Goal: Task Accomplishment & Management: Manage account settings

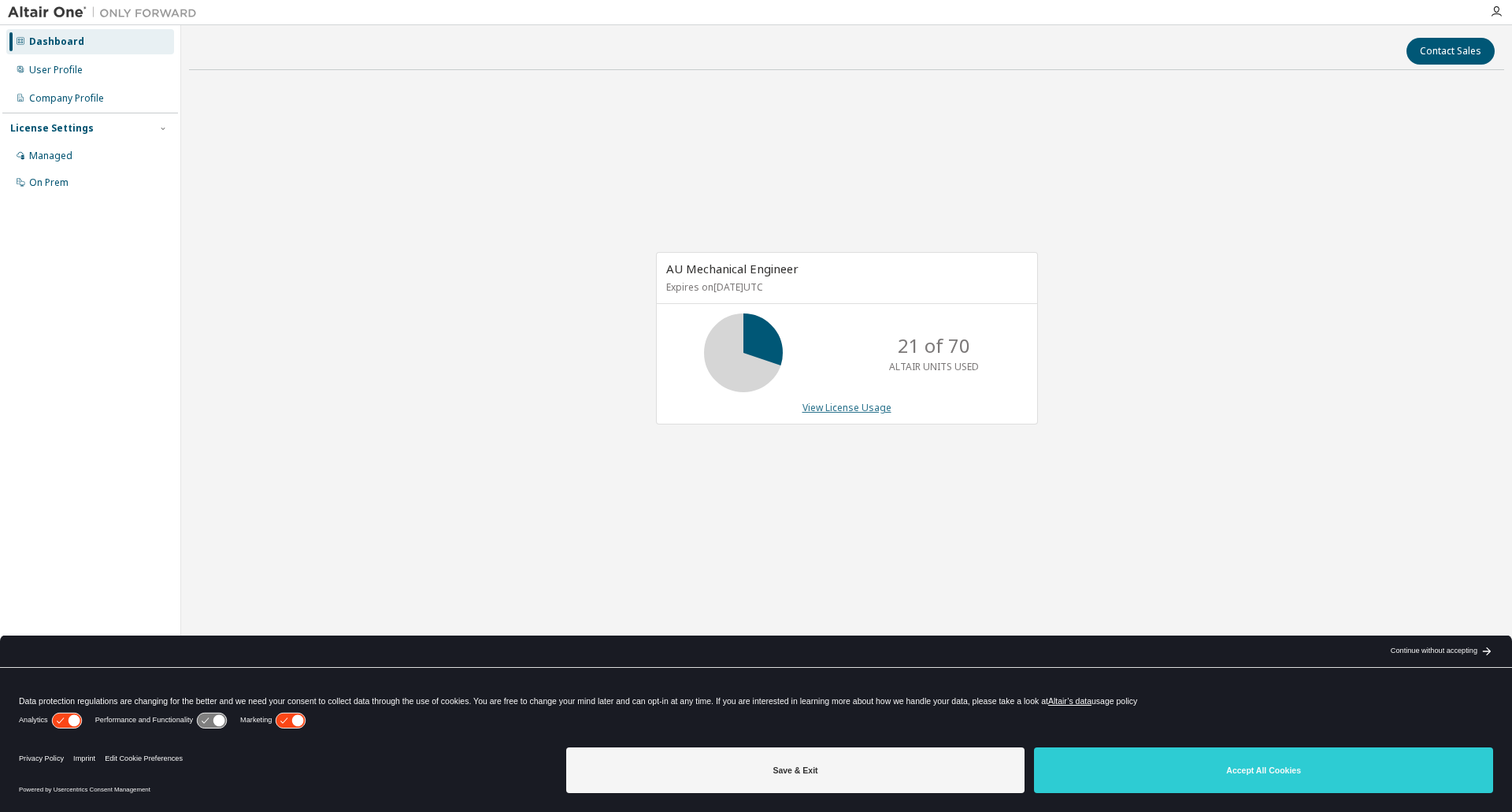
click at [874, 407] on link "View License Usage" at bounding box center [847, 407] width 89 height 13
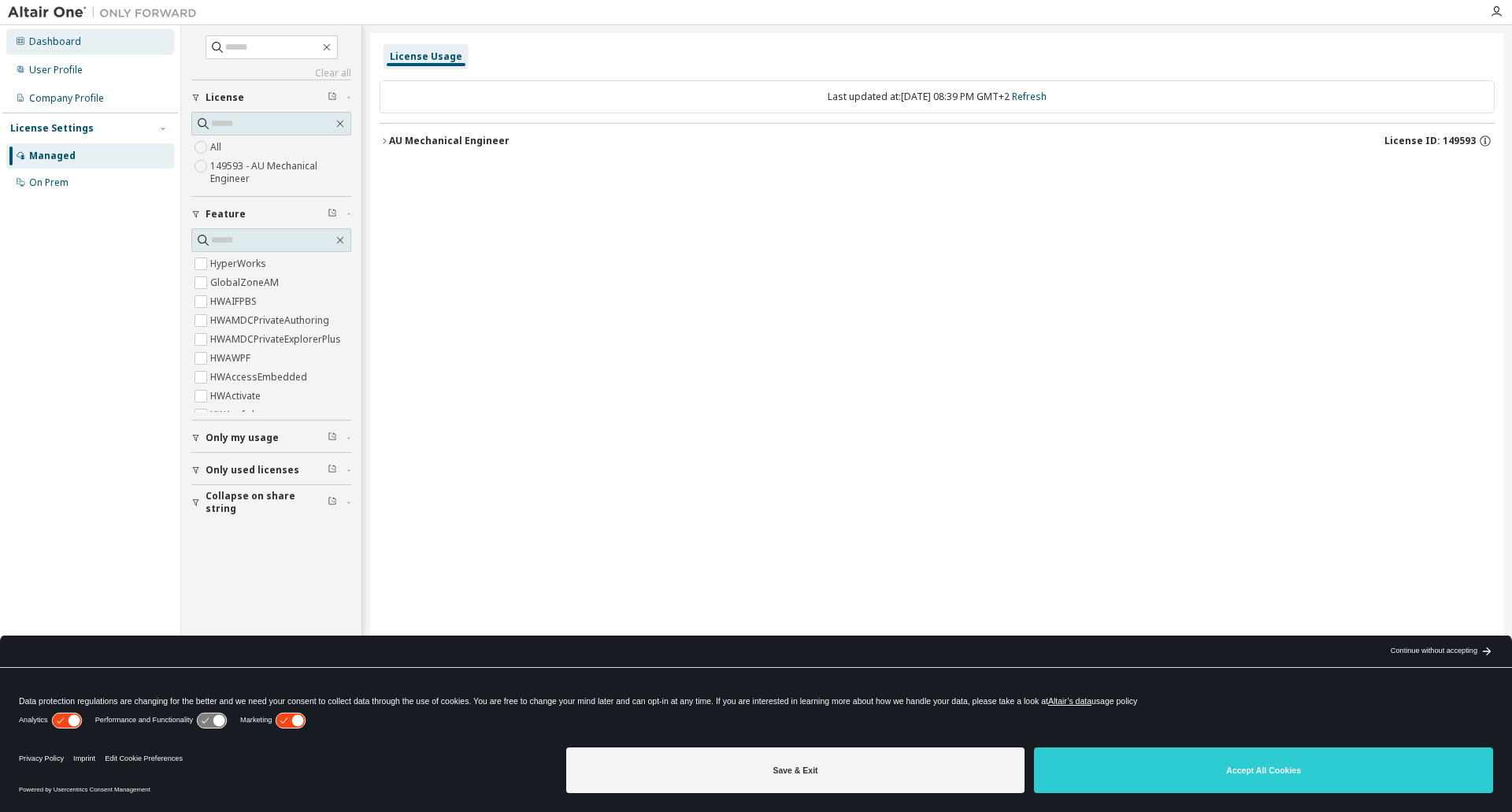
click at [58, 42] on div "Dashboard" at bounding box center [54, 41] width 52 height 12
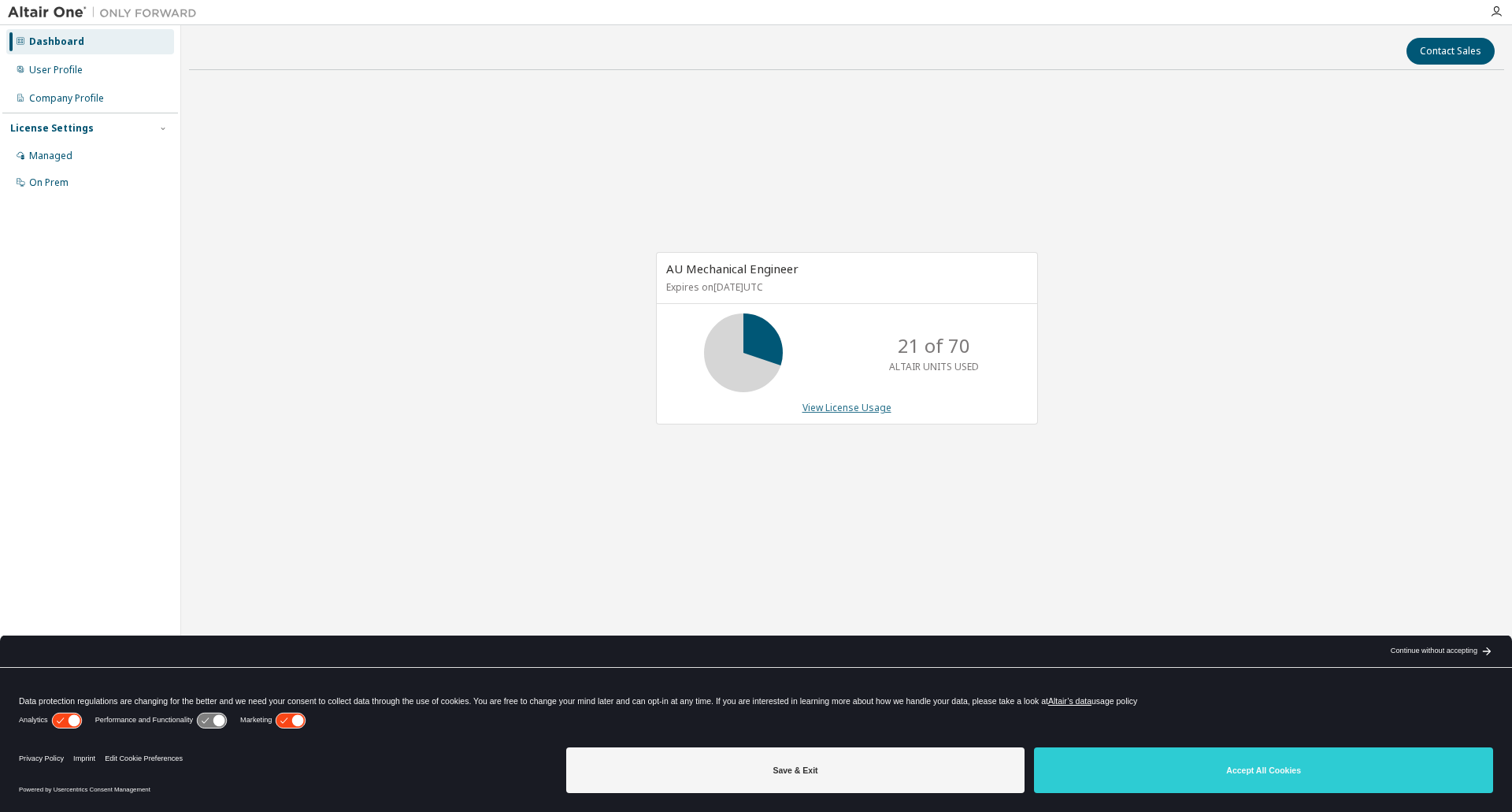
click at [829, 412] on link "View License Usage" at bounding box center [847, 407] width 89 height 13
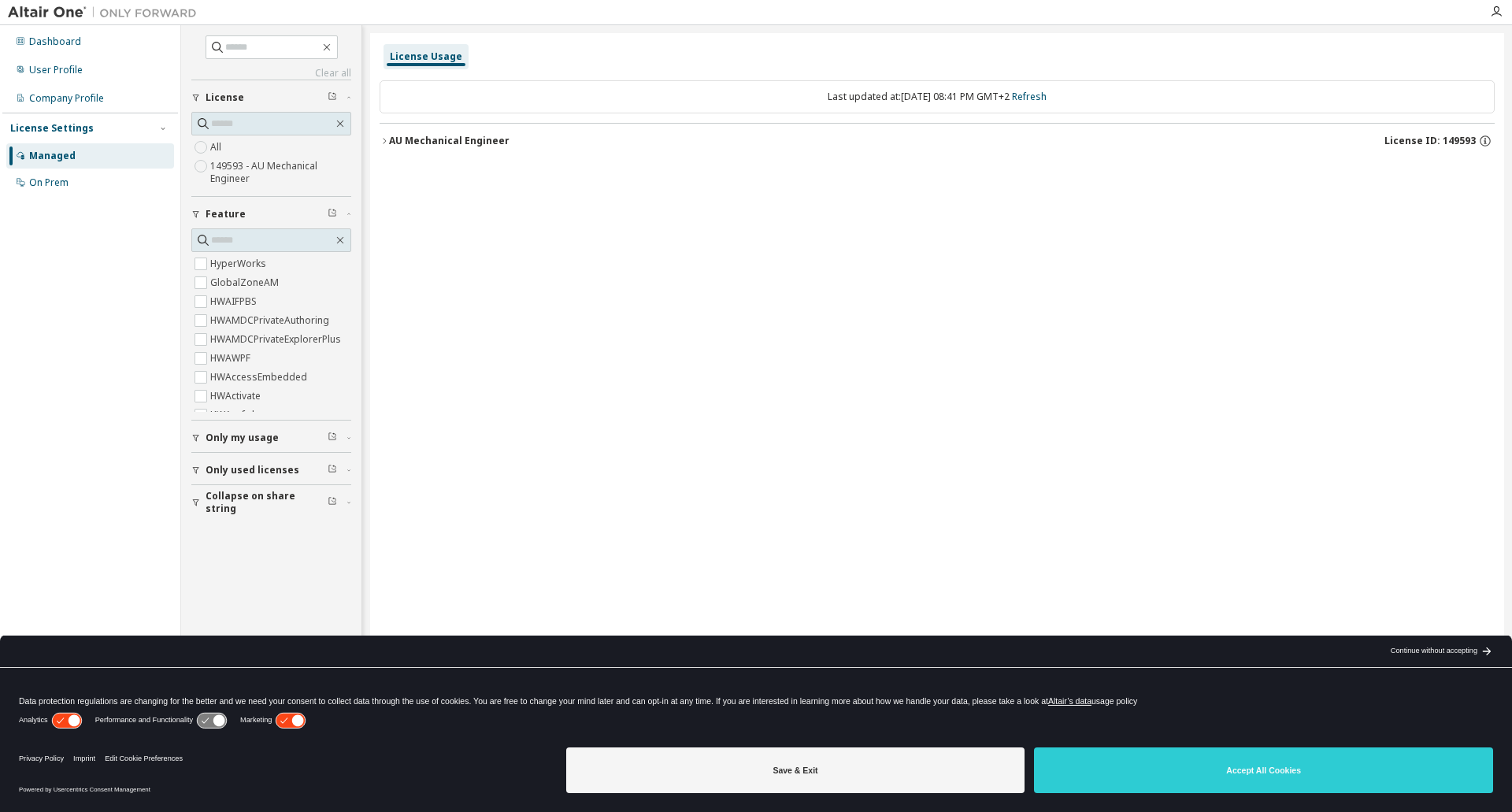
click at [392, 138] on div "AU Mechanical Engineer" at bounding box center [449, 141] width 120 height 12
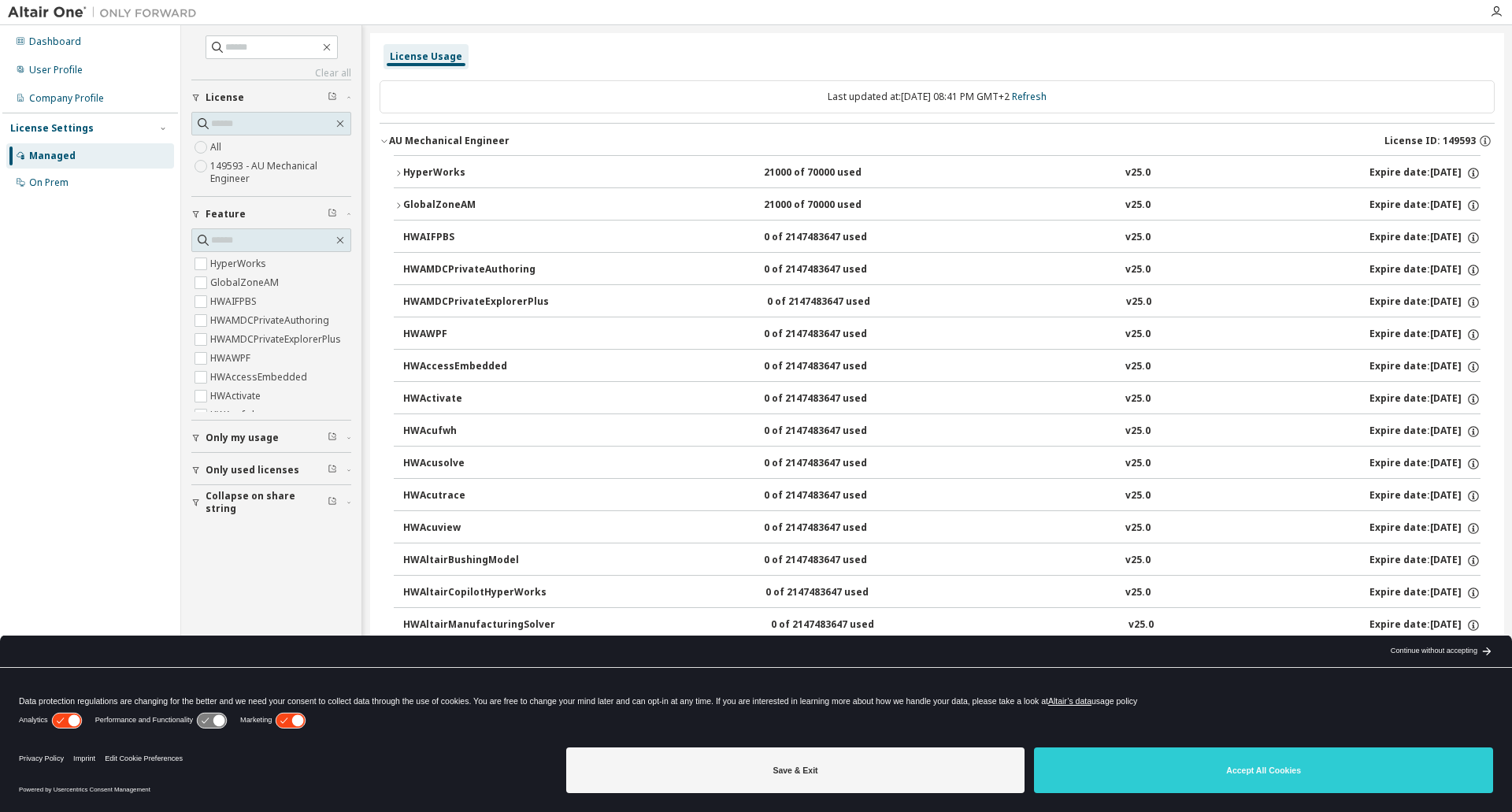
click at [400, 172] on icon "button" at bounding box center [398, 173] width 9 height 9
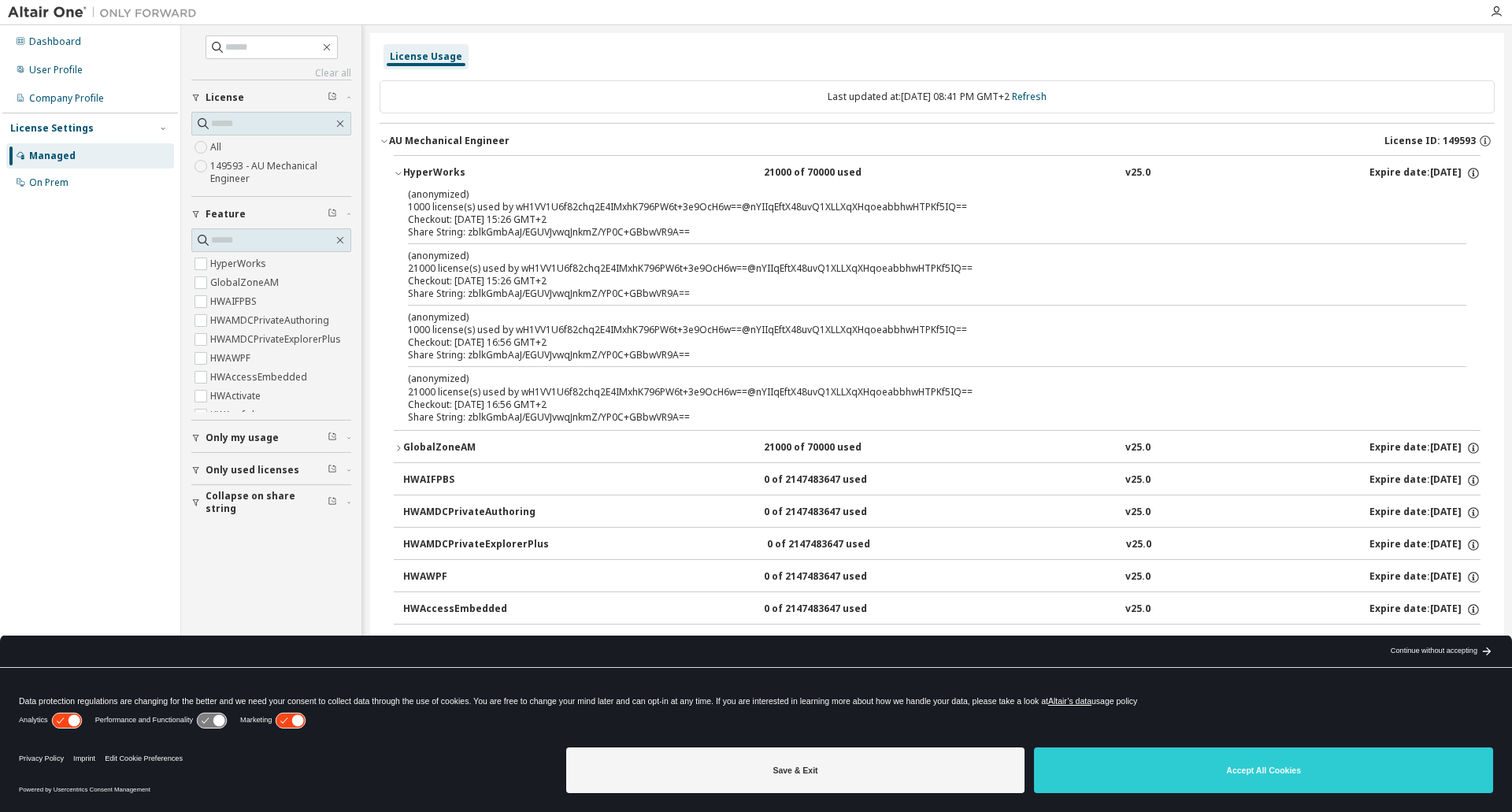
click at [399, 174] on icon "button" at bounding box center [398, 174] width 6 height 3
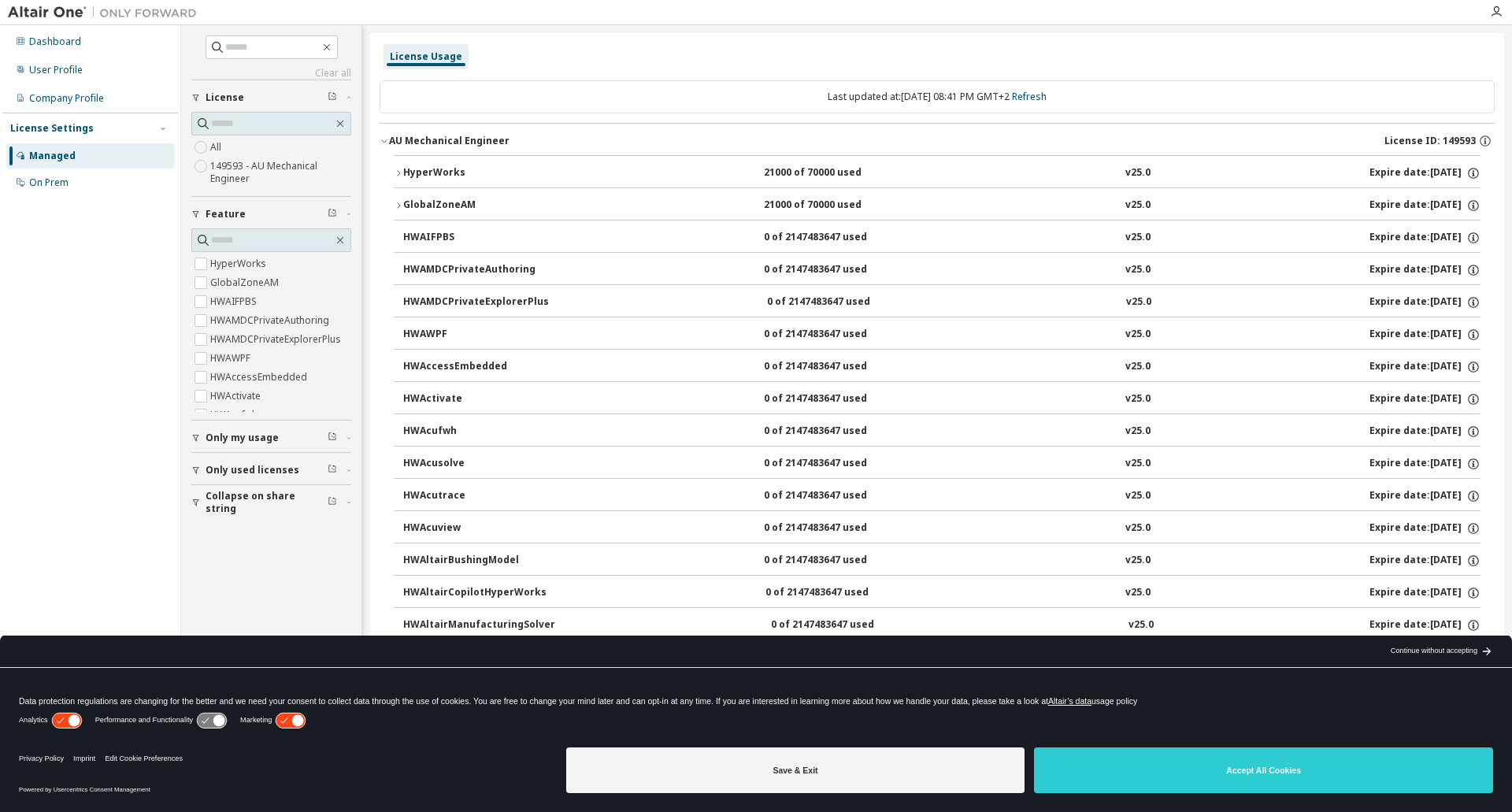
click at [389, 143] on div "AU Mechanical Engineer" at bounding box center [449, 141] width 120 height 12
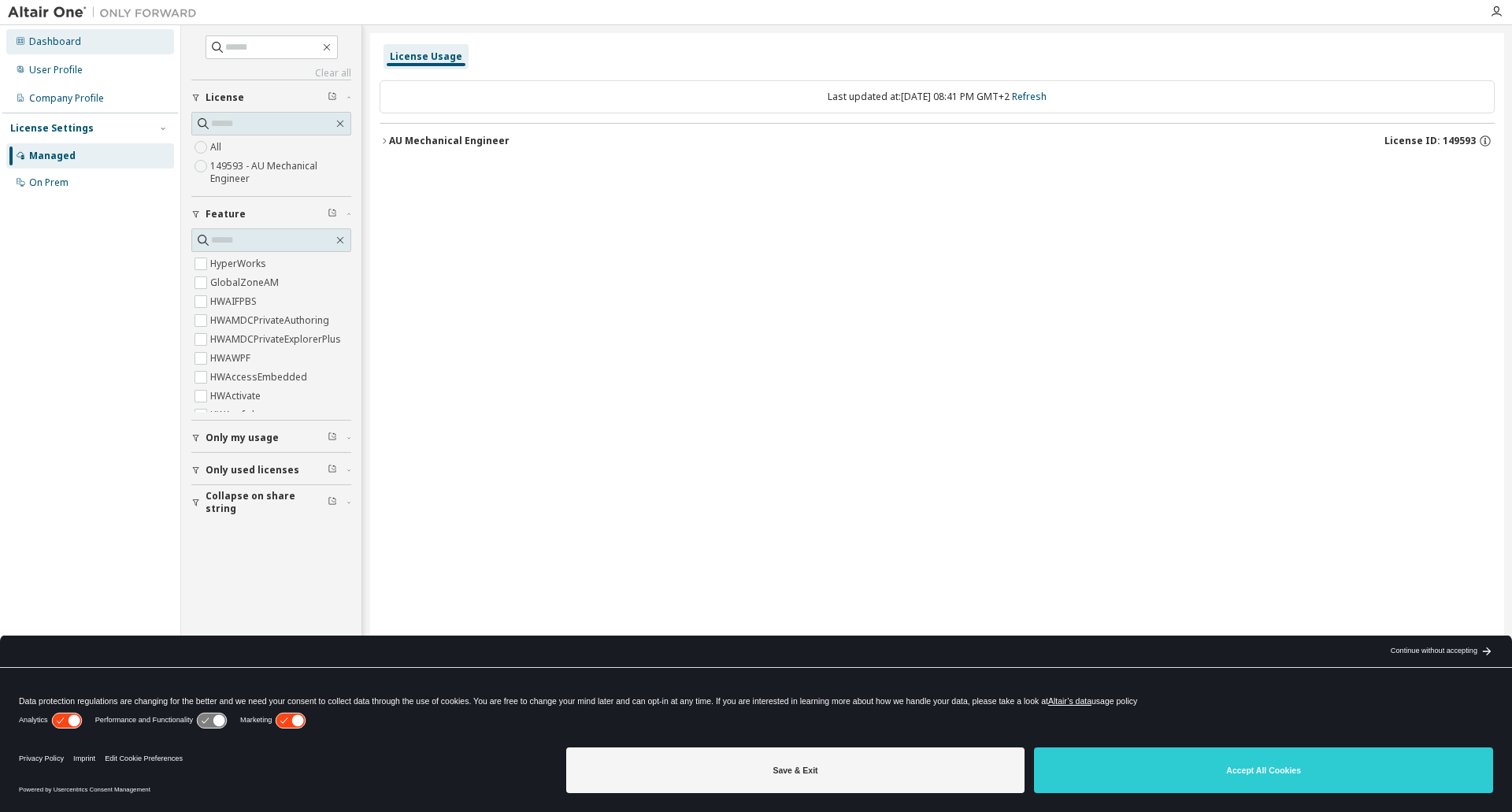
click at [94, 49] on div "Dashboard" at bounding box center [90, 41] width 168 height 26
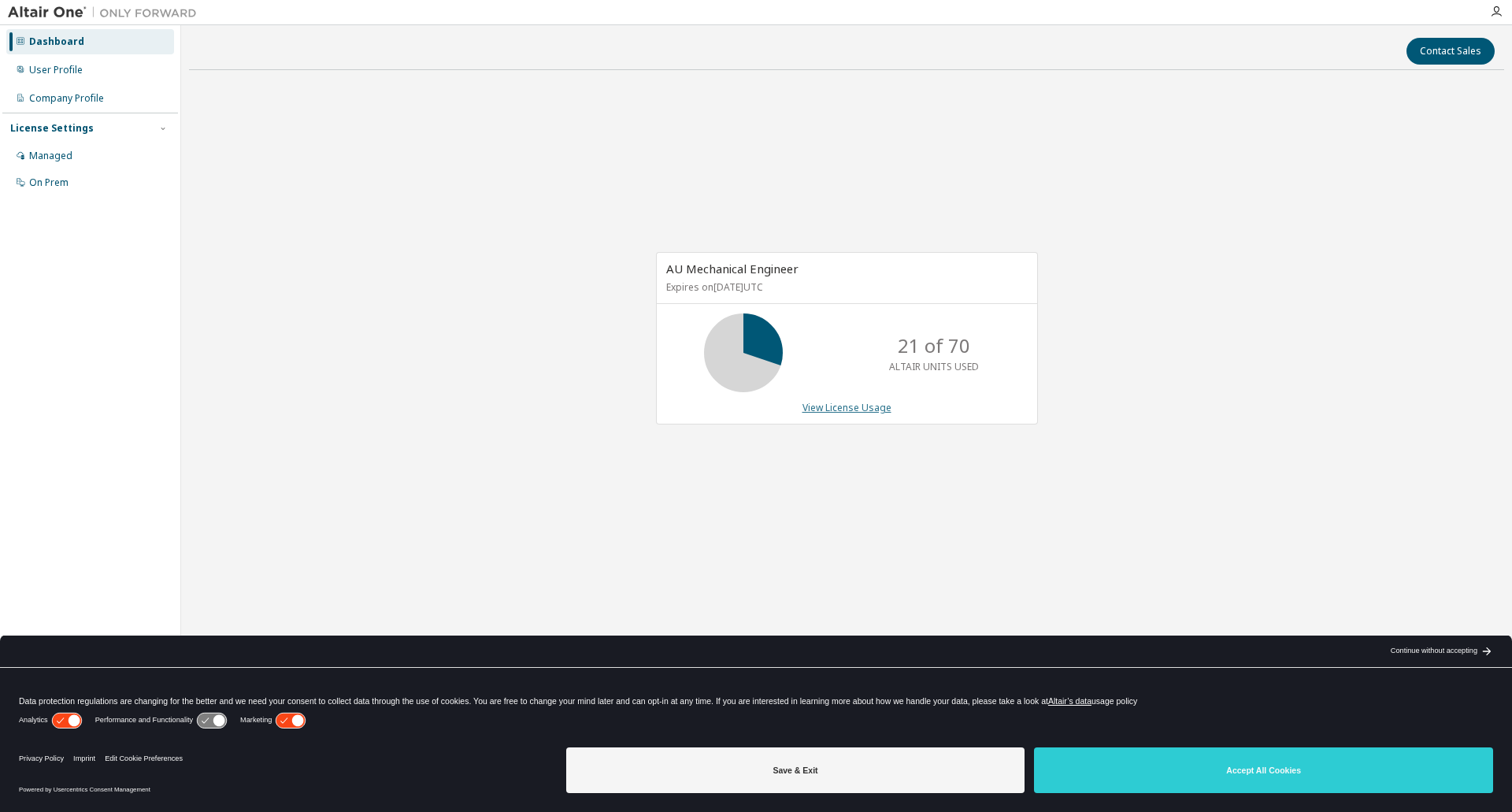
click at [856, 414] on link "View License Usage" at bounding box center [847, 407] width 89 height 13
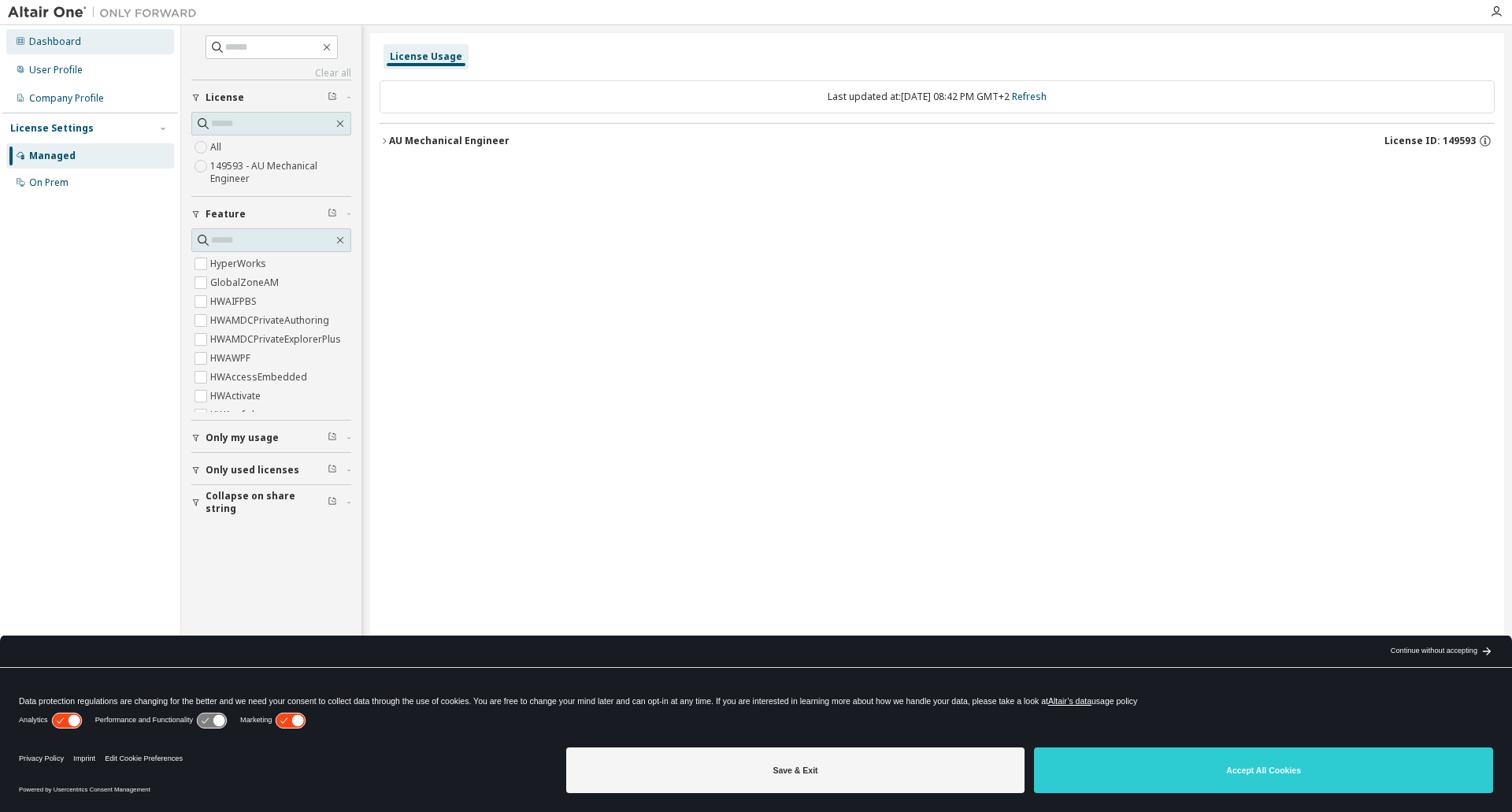
click at [53, 39] on div "Dashboard" at bounding box center [54, 41] width 52 height 12
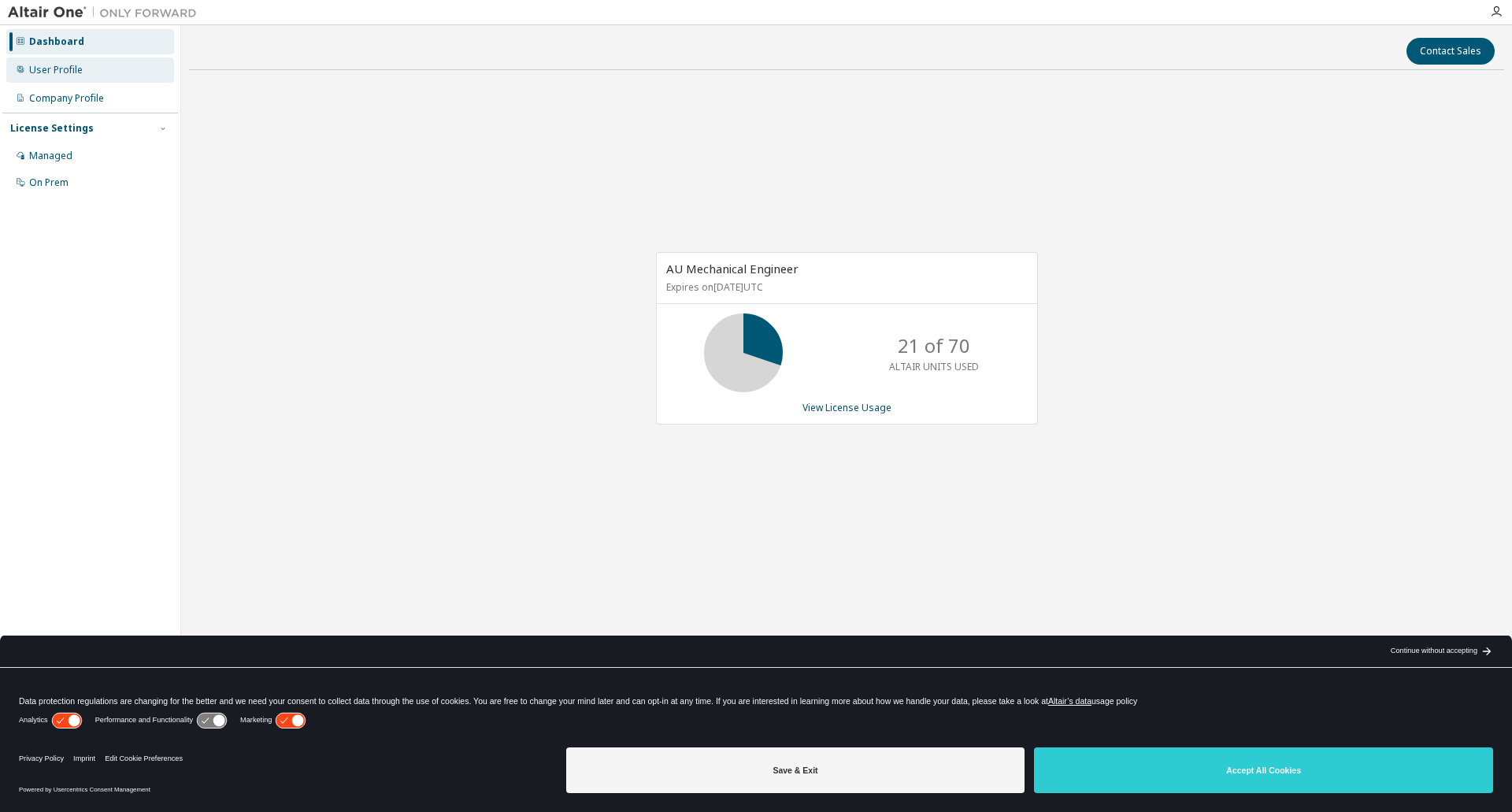
click at [94, 67] on div "User Profile" at bounding box center [90, 70] width 168 height 26
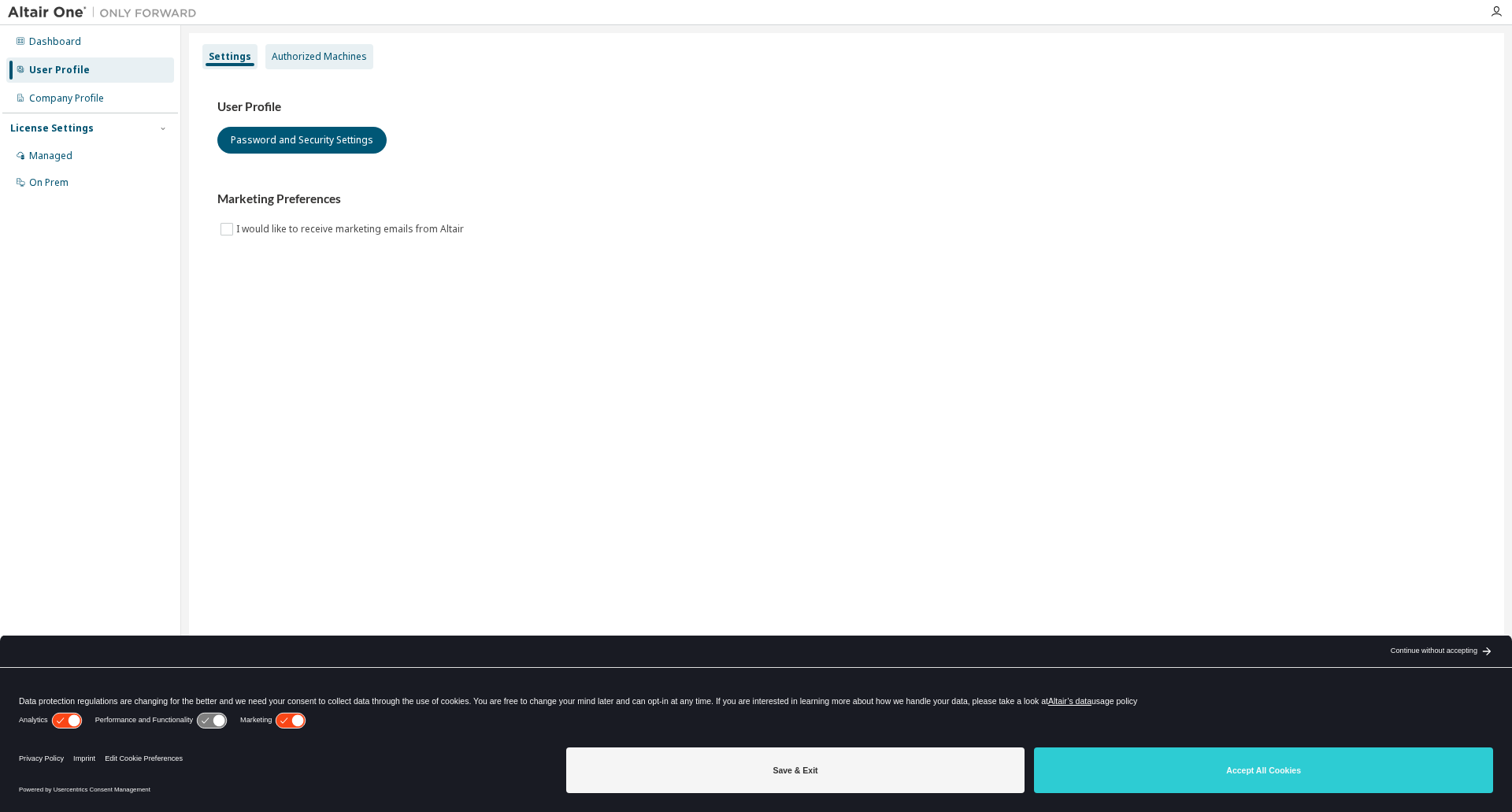
click at [306, 54] on div "Authorized Machines" at bounding box center [319, 56] width 95 height 12
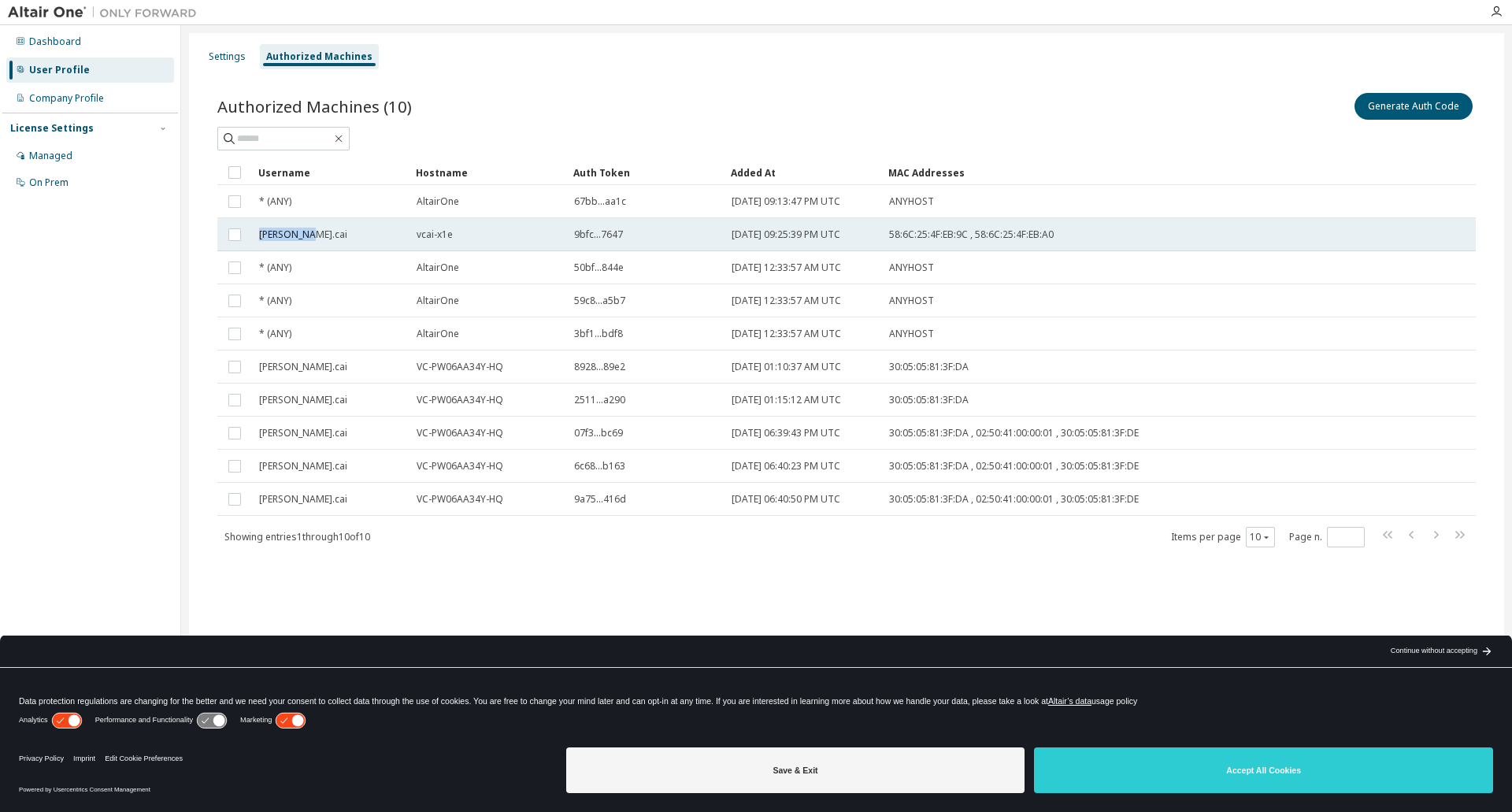
drag, startPoint x: 309, startPoint y: 238, endPoint x: 256, endPoint y: 233, distance: 53.2
click at [256, 233] on td "[PERSON_NAME].cai" at bounding box center [330, 234] width 157 height 33
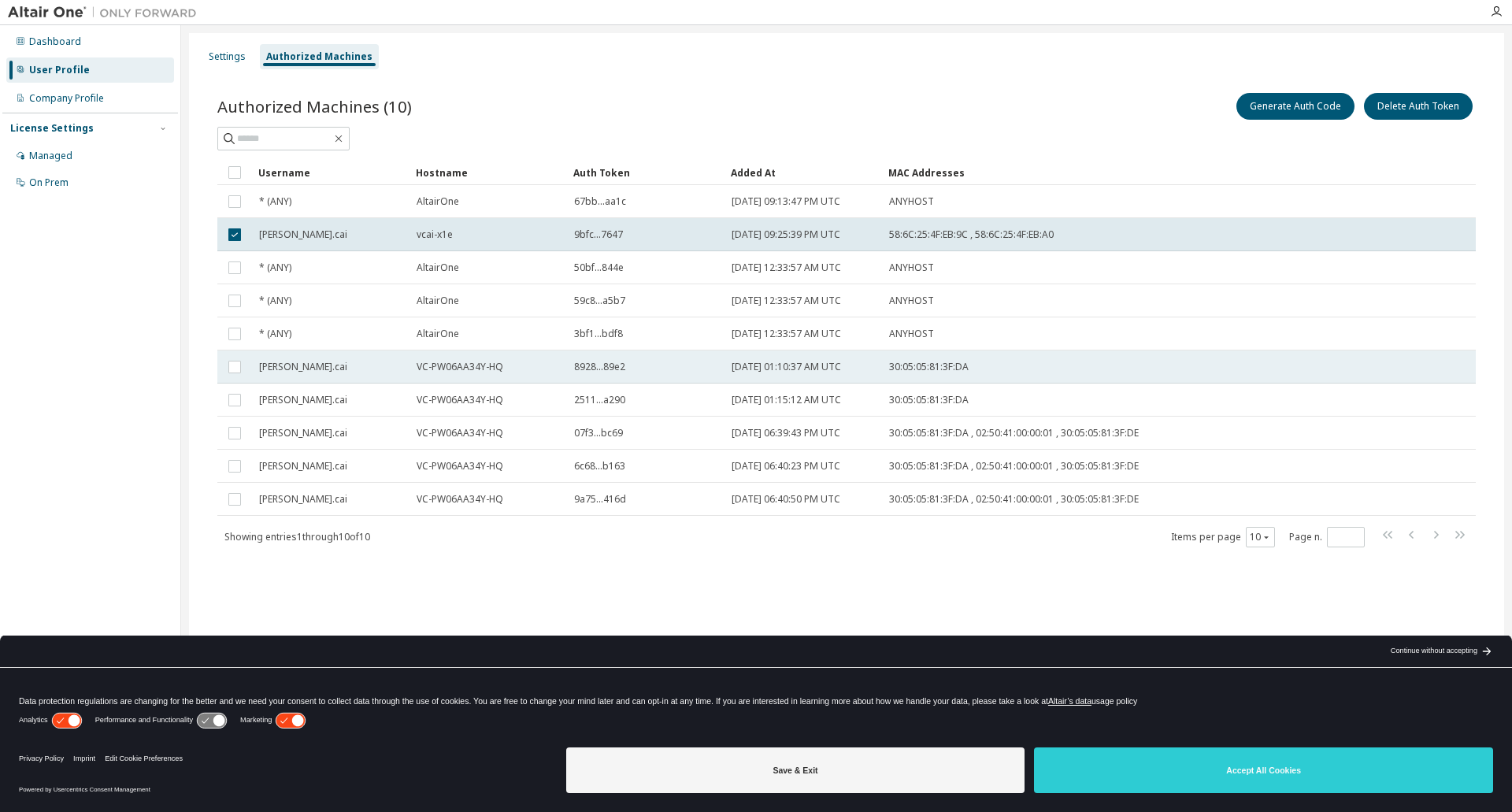
copy span "[PERSON_NAME].cai"
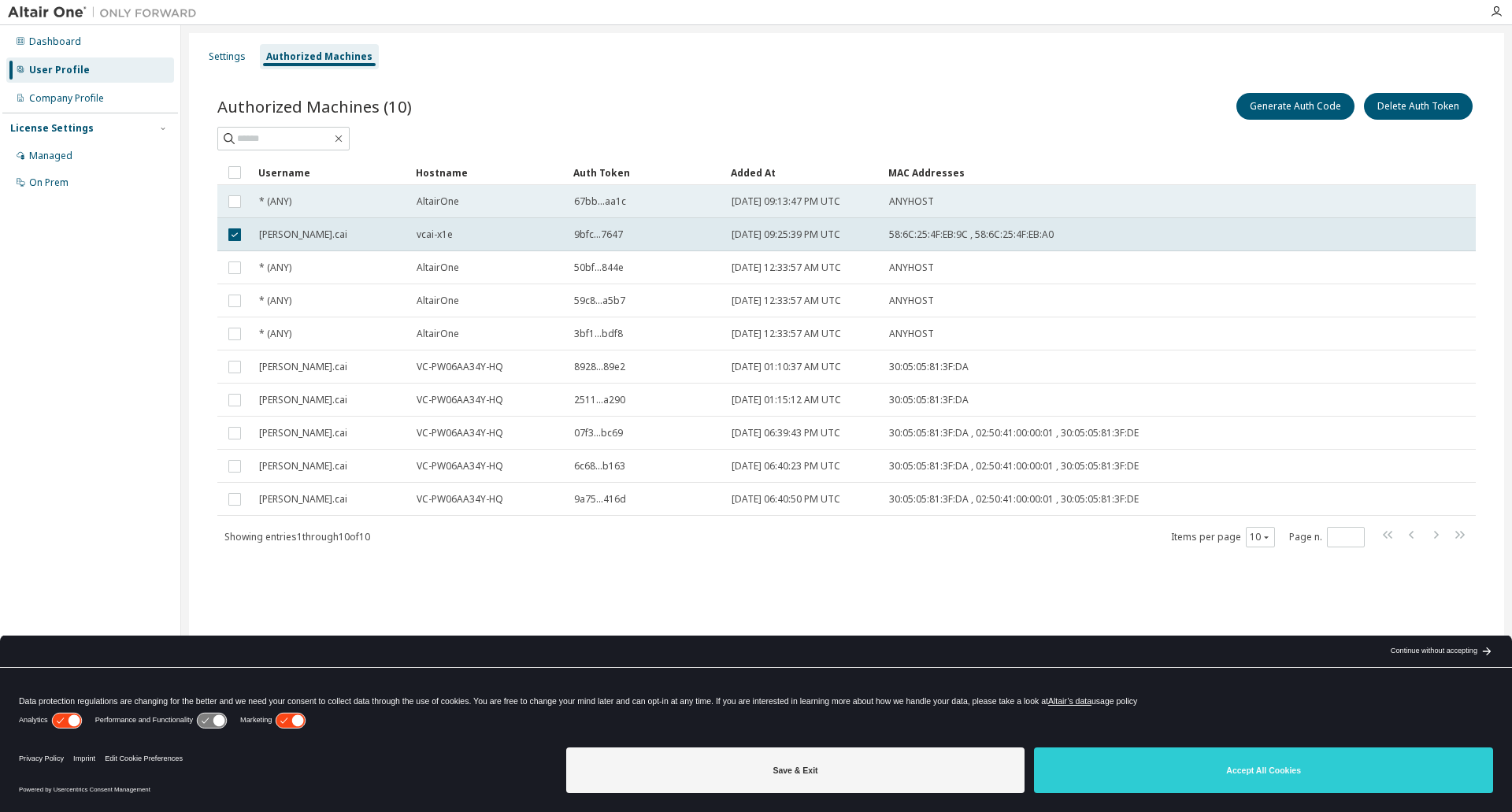
click at [495, 204] on div "AltairOne" at bounding box center [489, 201] width 143 height 12
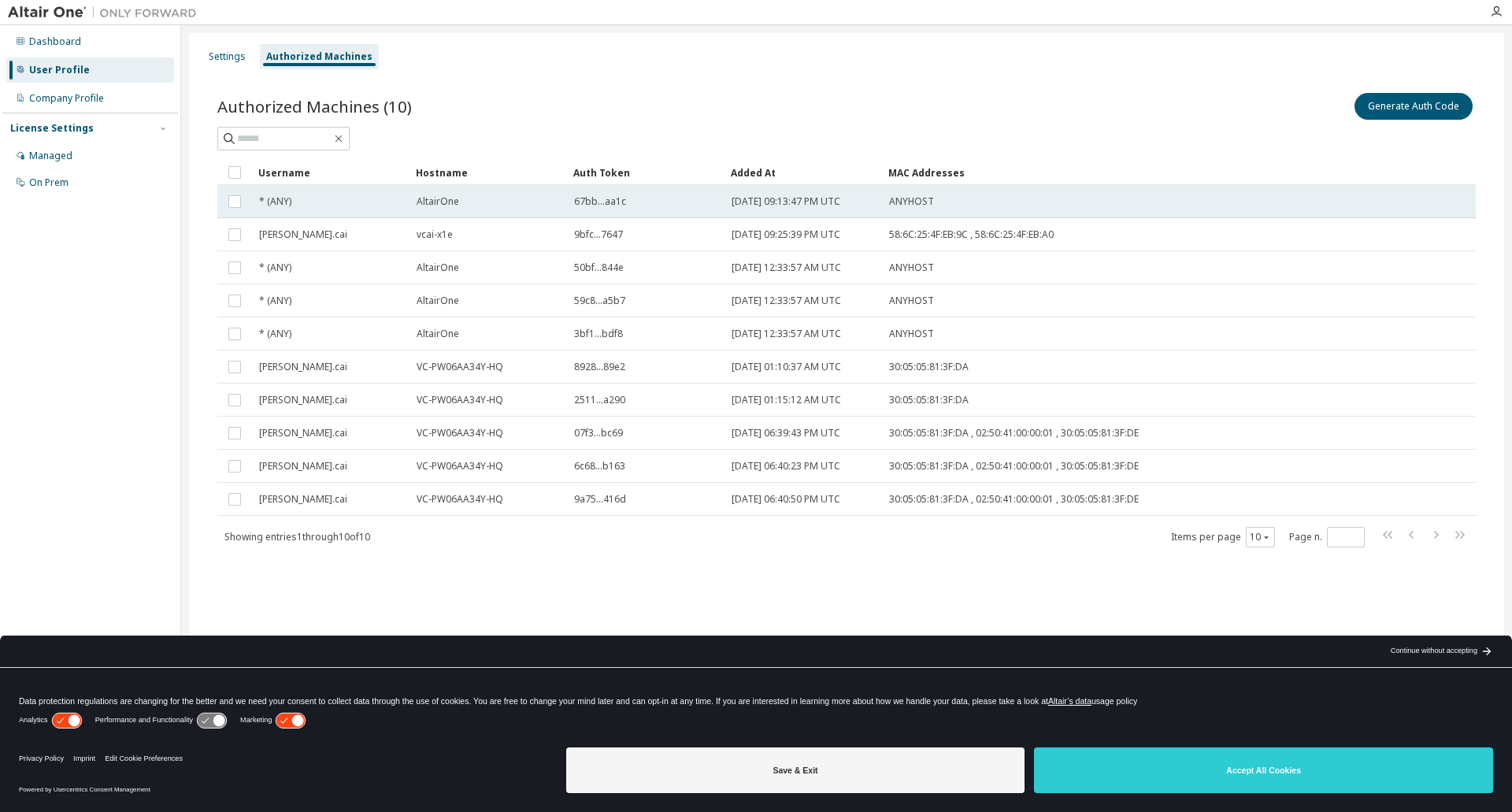
click at [443, 207] on span "AltairOne" at bounding box center [438, 201] width 43 height 12
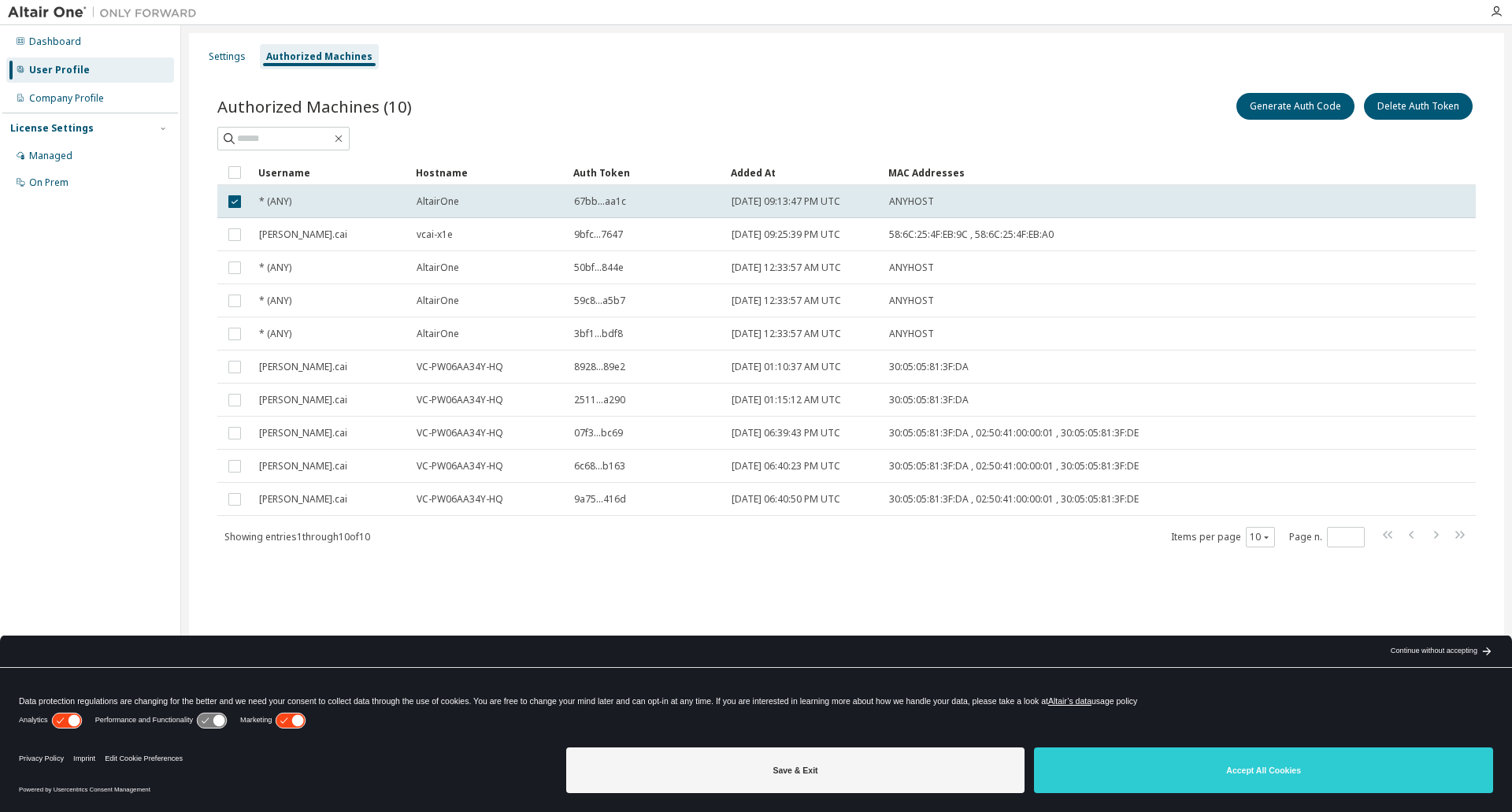
click at [1139, 91] on div "Generate Auth Code Delete Auth Token" at bounding box center [1161, 106] width 629 height 33
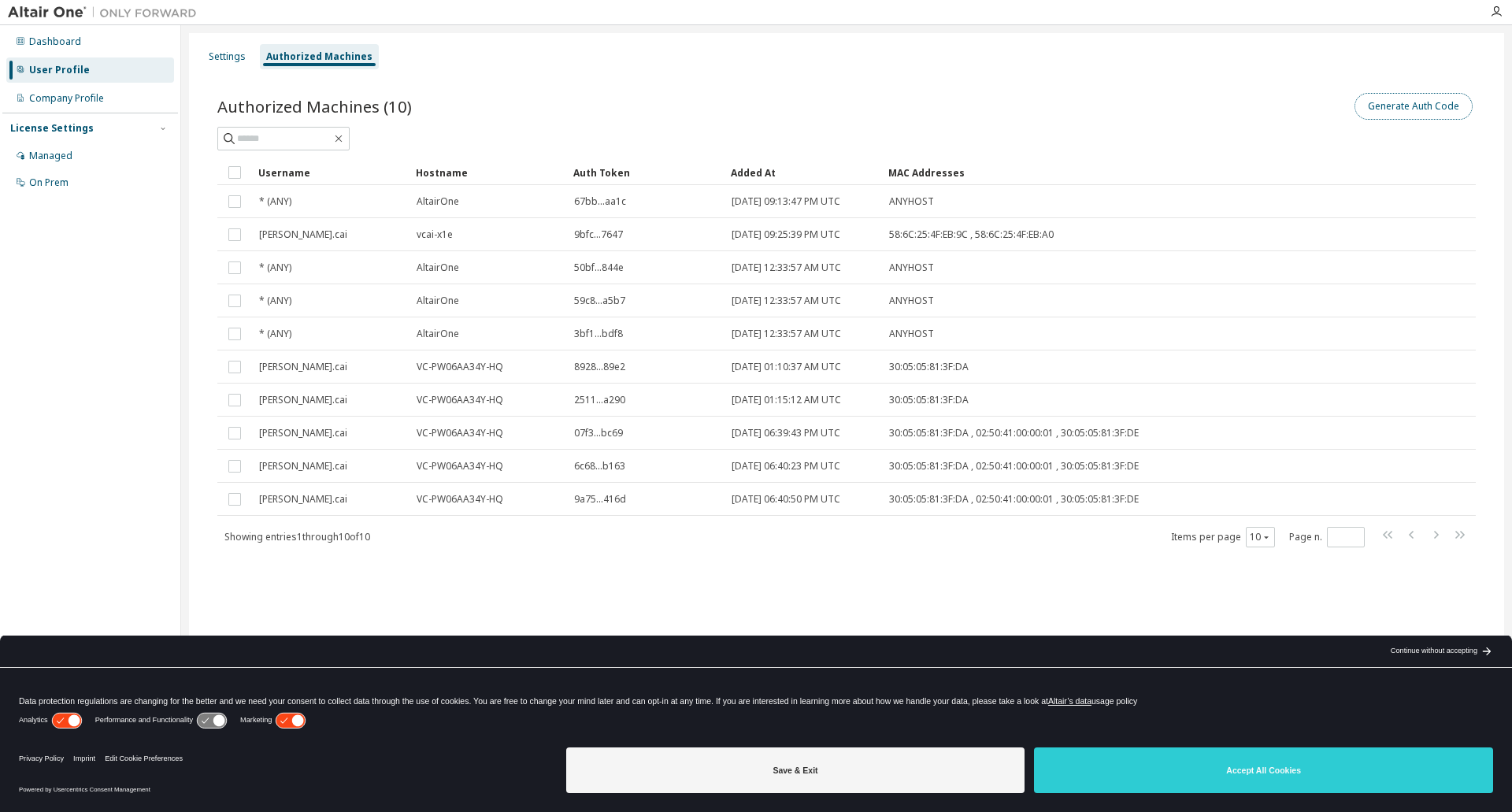
click at [1415, 100] on button "Generate Auth Code" at bounding box center [1414, 106] width 118 height 27
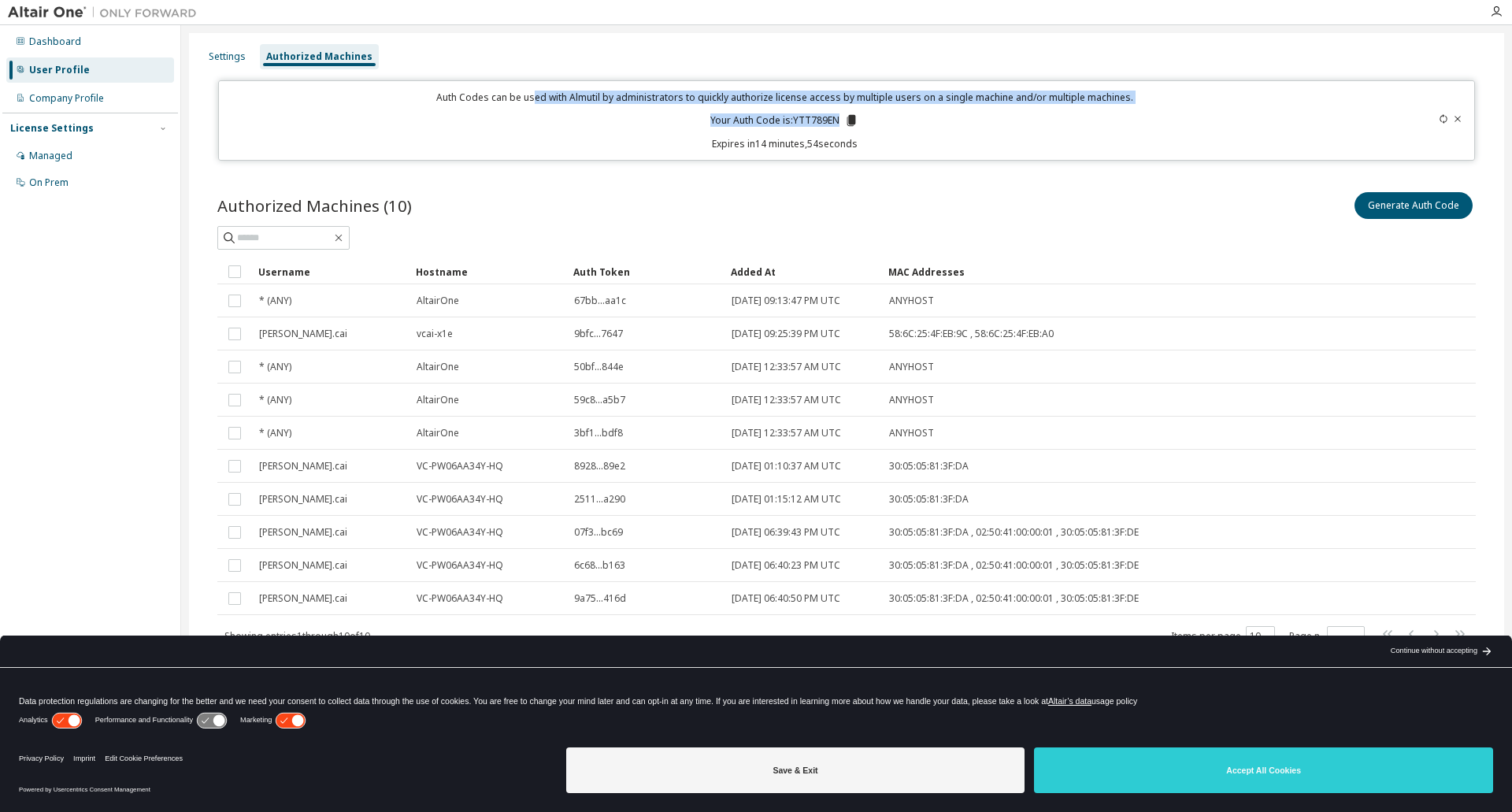
drag, startPoint x: 540, startPoint y: 96, endPoint x: 1065, endPoint y: 115, distance: 525.3
click at [1045, 106] on div "Auth Codes can be used with Almutil by administrators to quickly authorize lice…" at bounding box center [786, 120] width 1114 height 60
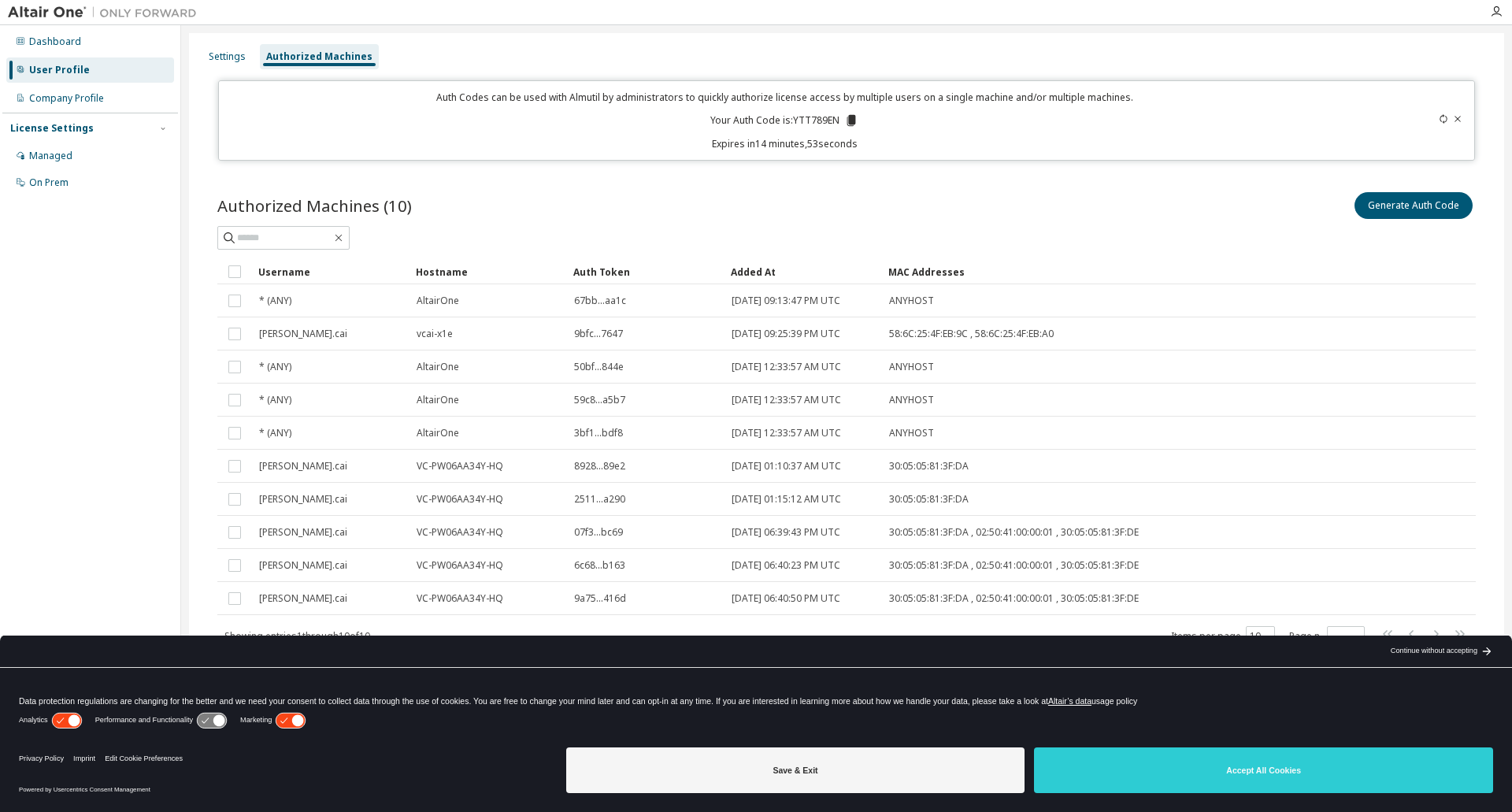
click at [976, 111] on div "Auth Codes can be used with Almutil by administrators to quickly authorize lice…" at bounding box center [786, 120] width 1114 height 60
click at [578, 621] on div "Username Hostname Auth Token Added At MAC Addresses * (ANY) AltairOne 67bb...aa…" at bounding box center [846, 453] width 1259 height 388
click at [841, 592] on span "[DATE] 06:40:50 PM UTC" at bounding box center [786, 598] width 109 height 12
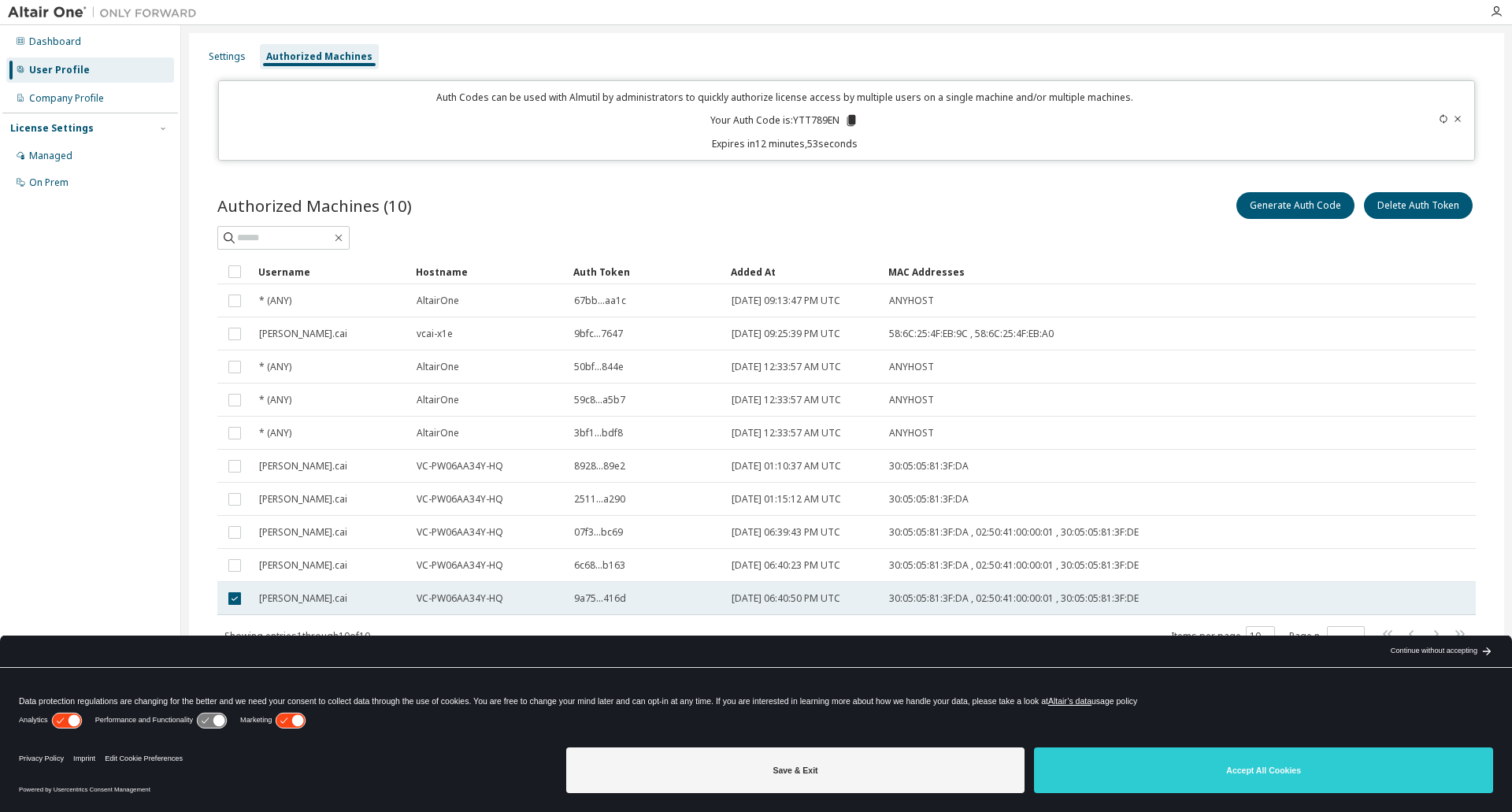
click at [838, 595] on span "[DATE] 06:40:50 PM UTC" at bounding box center [786, 598] width 109 height 12
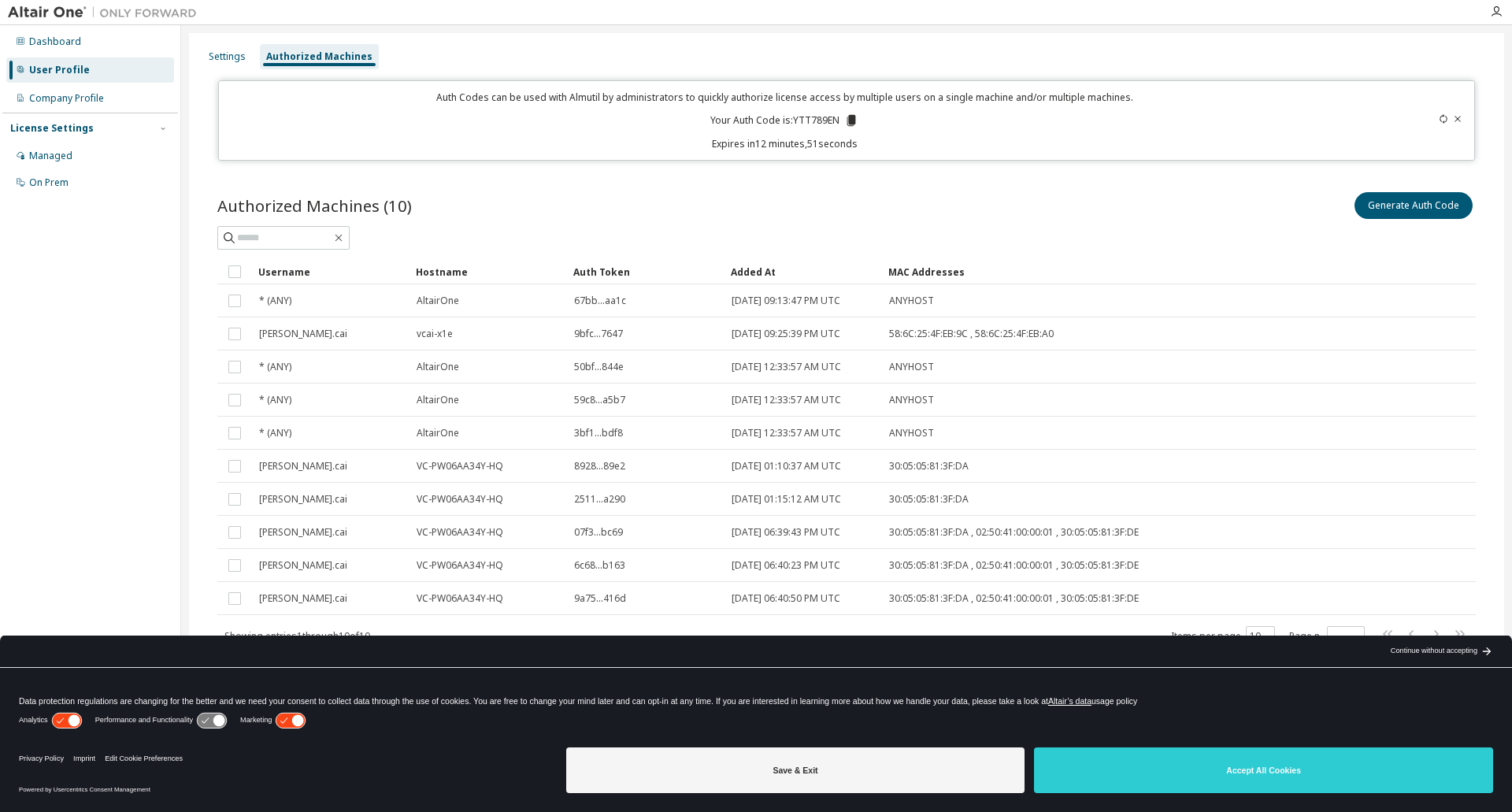
drag, startPoint x: 818, startPoint y: 596, endPoint x: 726, endPoint y: 595, distance: 92.0
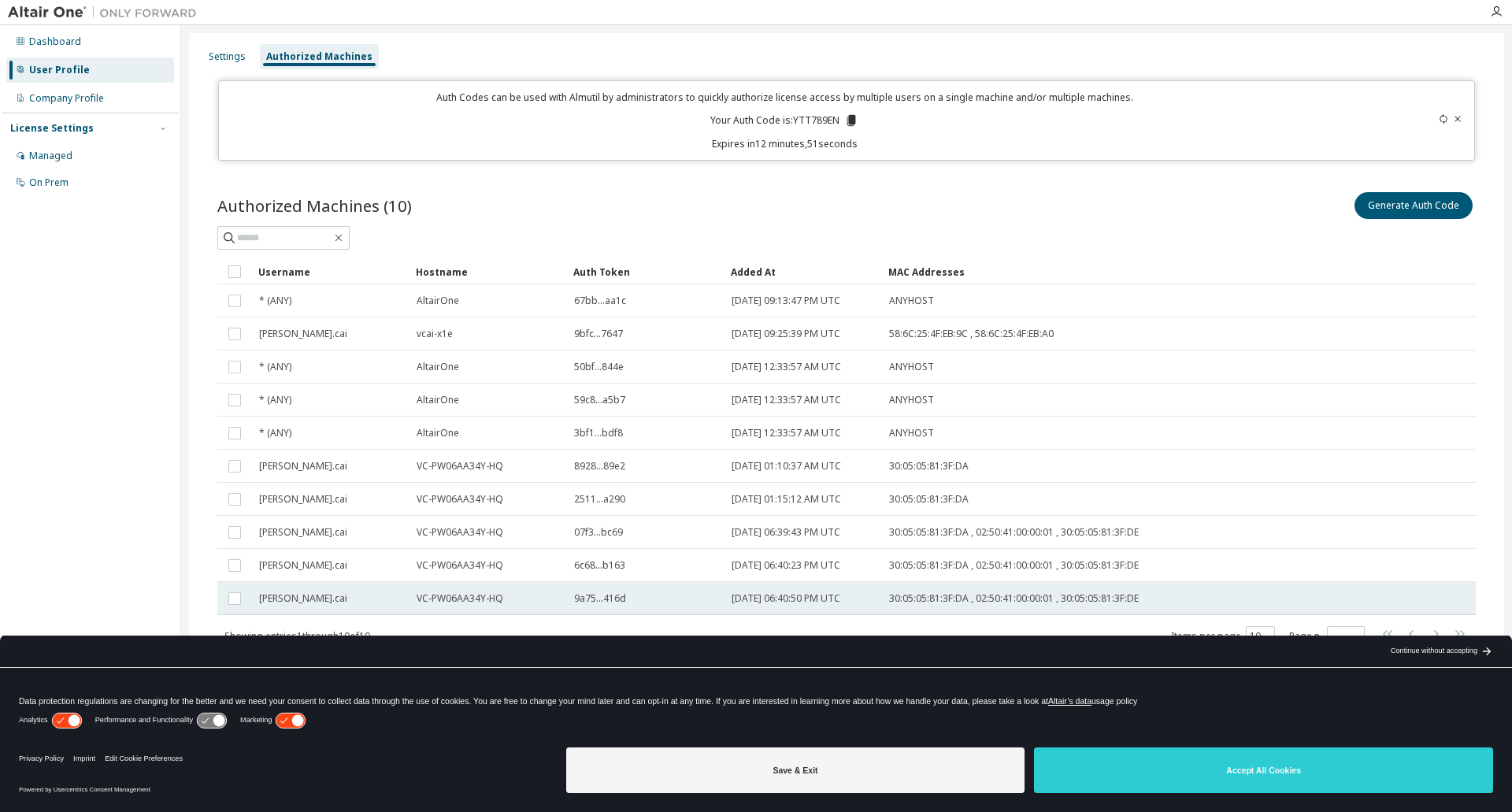
click at [802, 595] on span "[DATE] 06:40:50 PM UTC" at bounding box center [786, 598] width 109 height 12
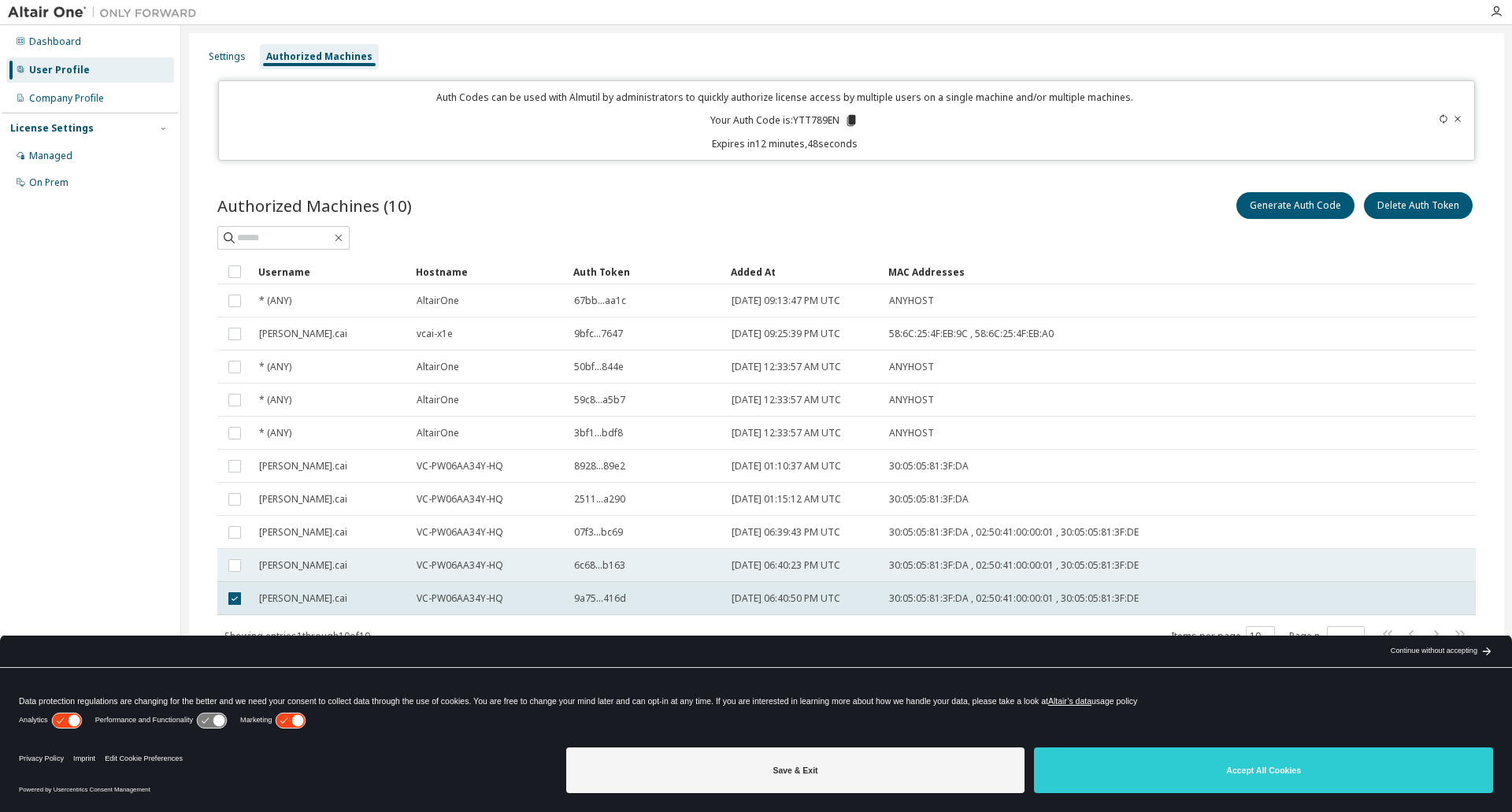
click at [735, 558] on td "[DATE] 06:40:23 PM UTC" at bounding box center [803, 565] width 157 height 33
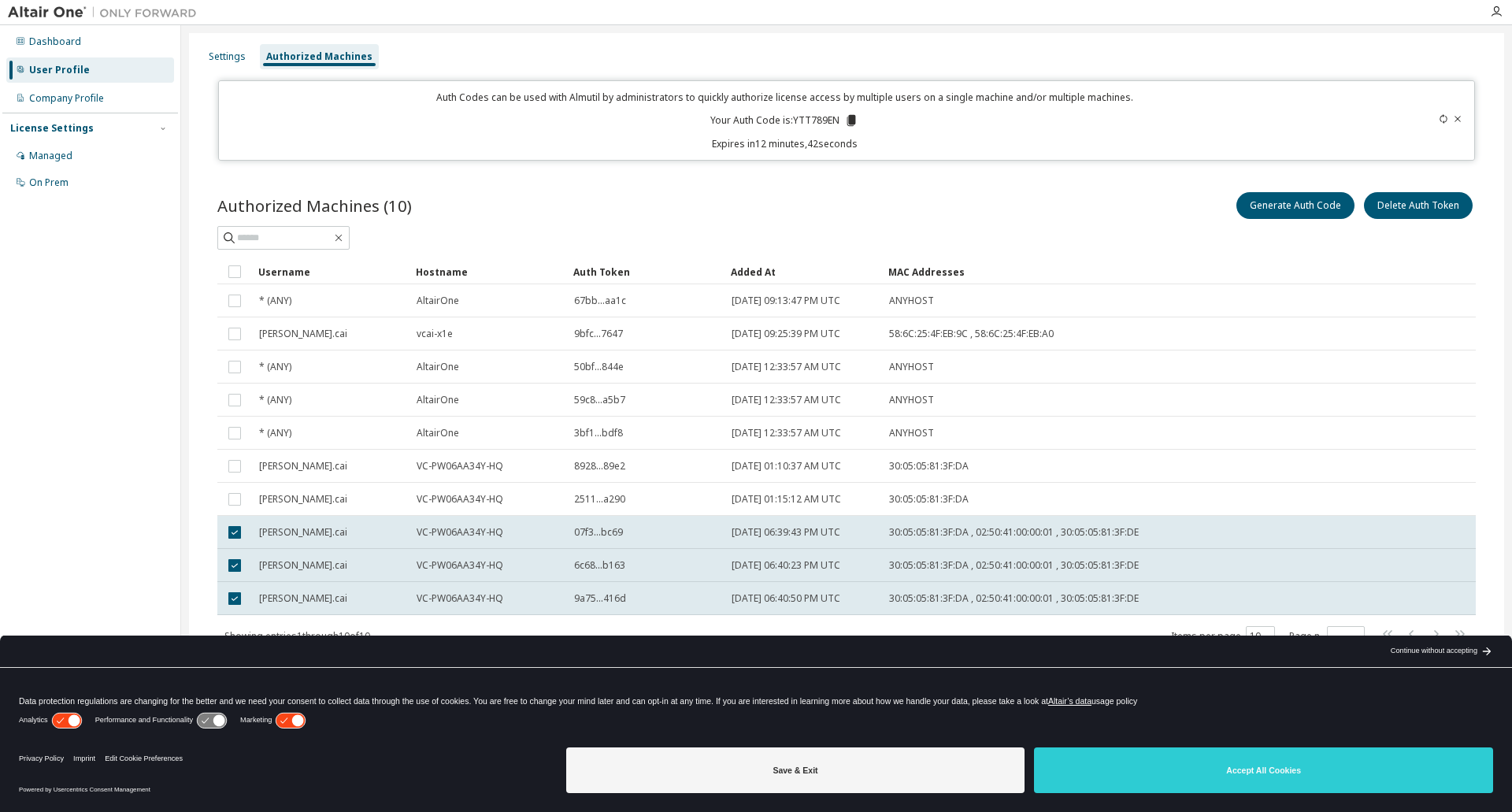
click at [857, 630] on div "Showing entries 1 through 10 of 10 Items per page 10 Page n. *" at bounding box center [846, 636] width 1259 height 23
click at [531, 534] on div "VC-PW06AA34Y-HQ" at bounding box center [489, 532] width 143 height 12
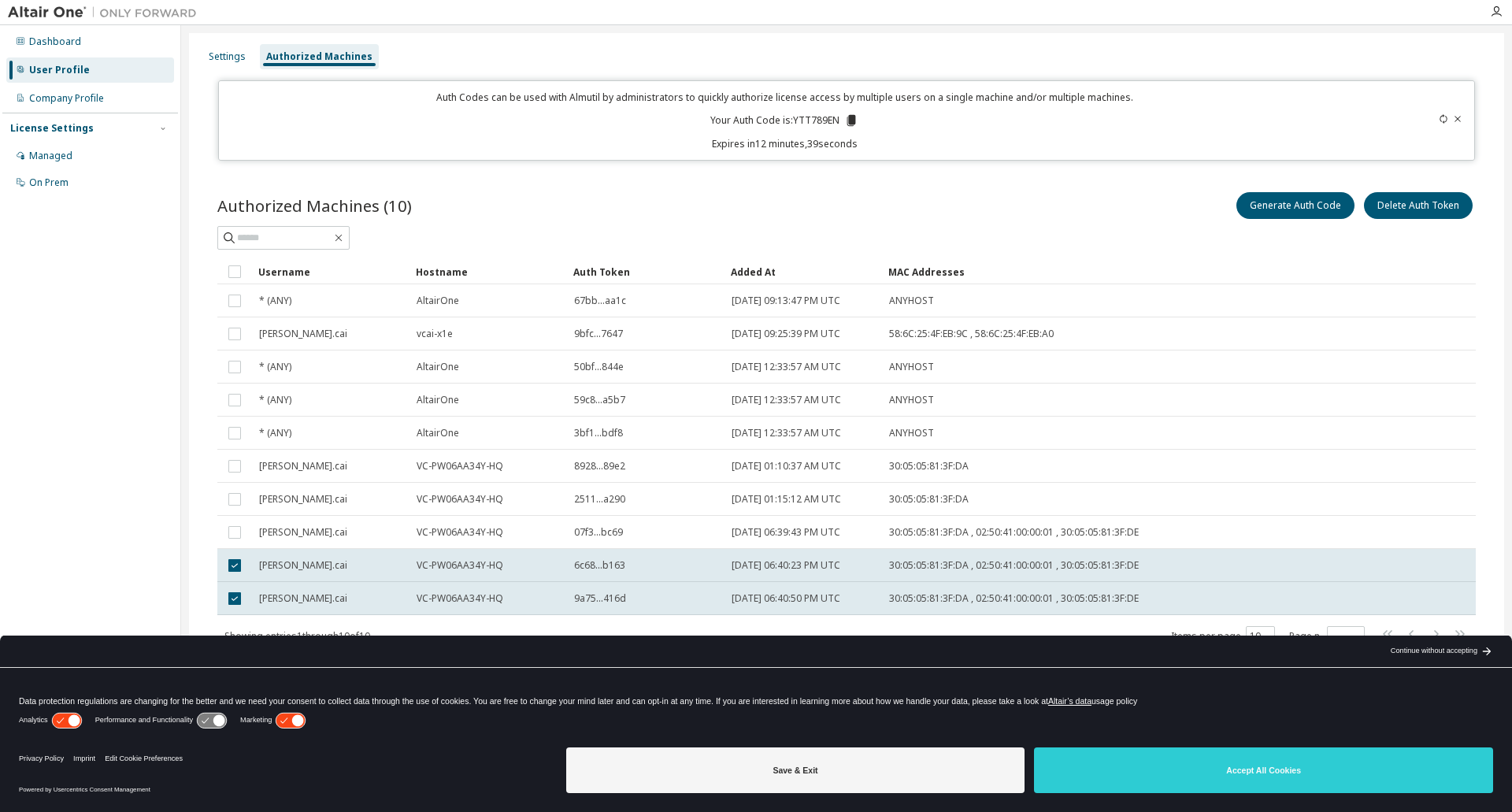
click at [531, 534] on div "VC-PW06AA34Y-HQ" at bounding box center [489, 532] width 143 height 12
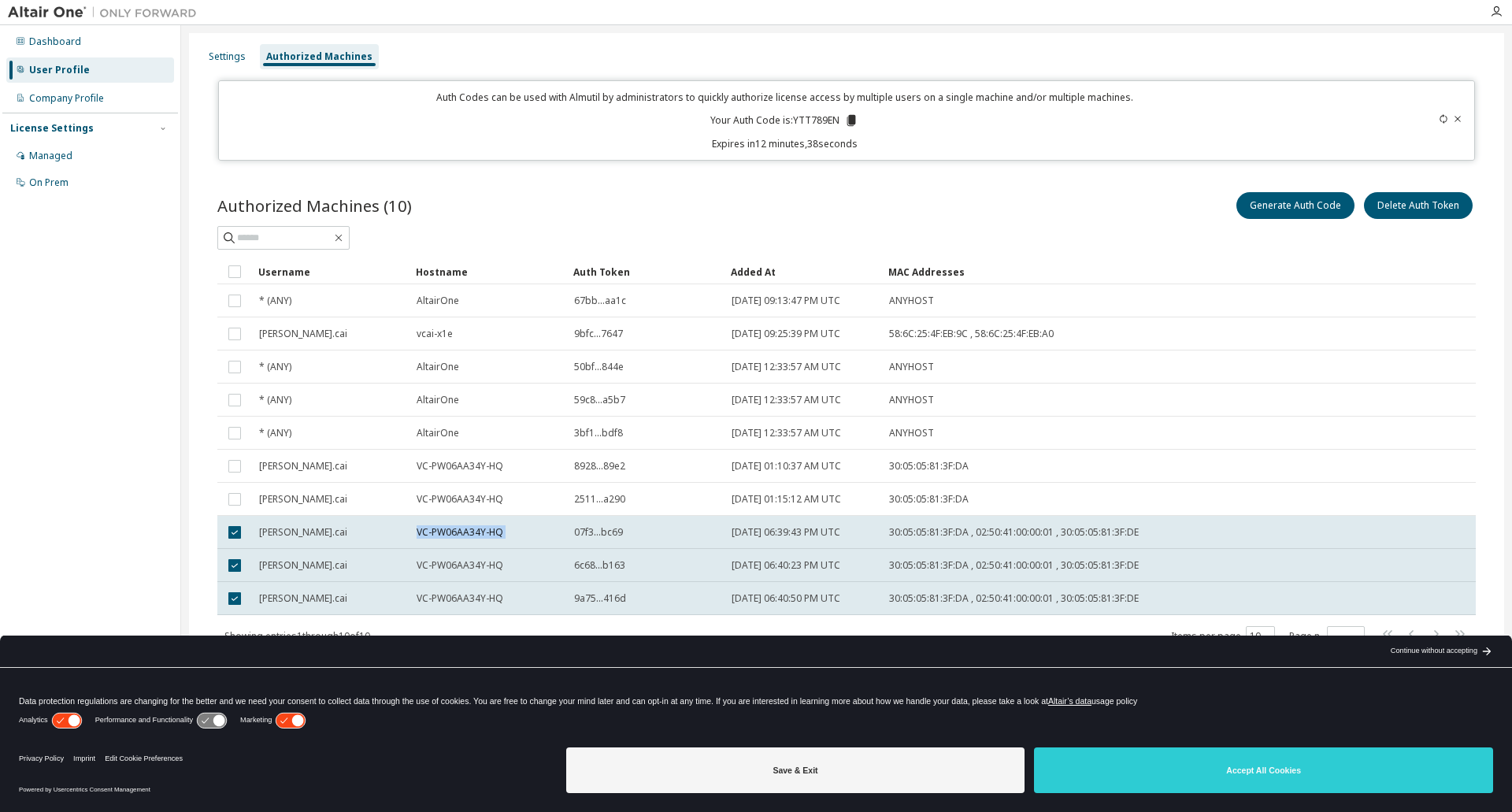
click at [531, 534] on div "VC-PW06AA34Y-HQ" at bounding box center [489, 532] width 143 height 12
click at [684, 538] on div "07f3...bc69" at bounding box center [646, 532] width 143 height 12
click at [245, 535] on td at bounding box center [234, 532] width 35 height 33
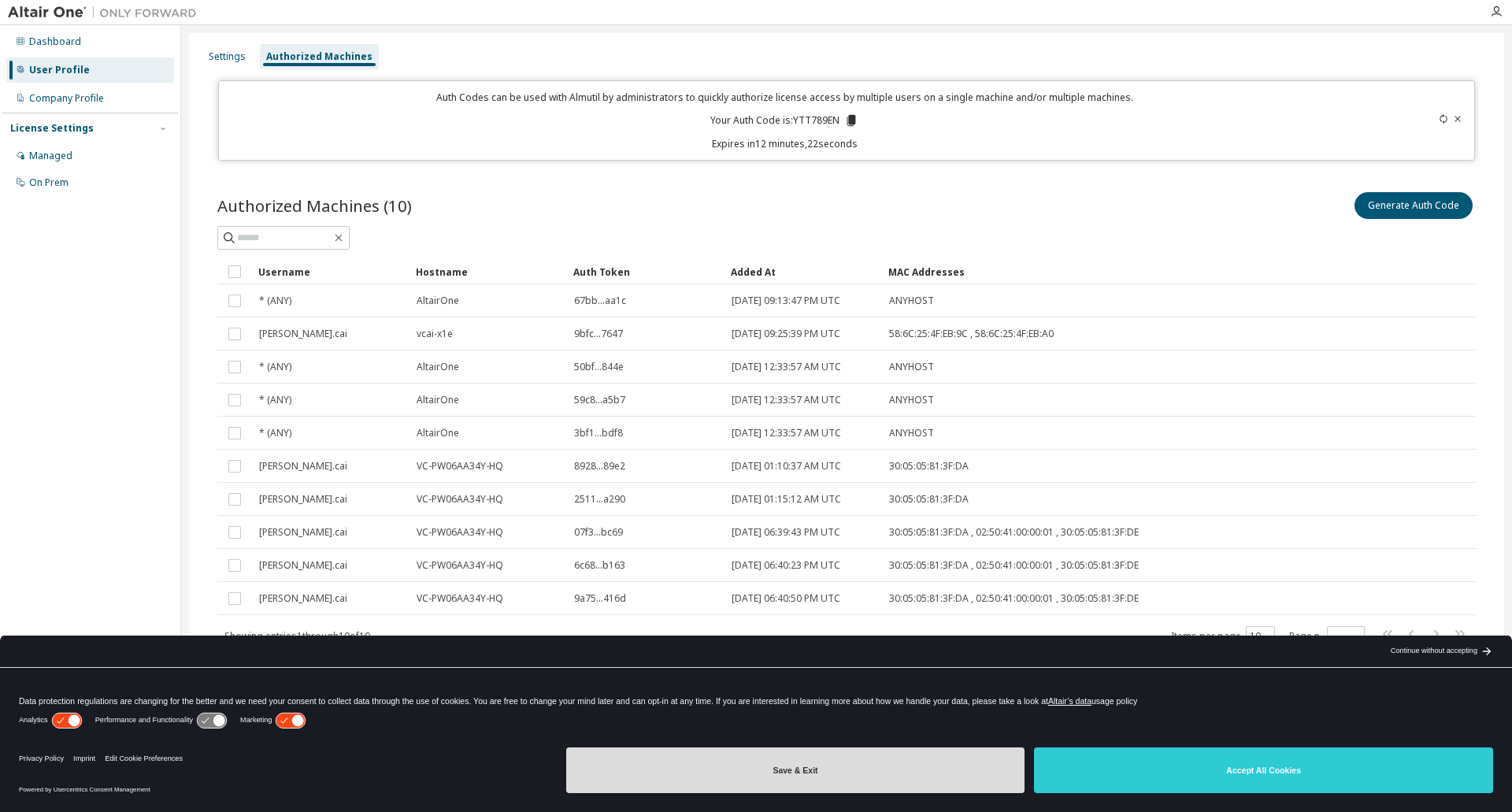
click at [836, 769] on button "Save & Exit" at bounding box center [795, 771] width 459 height 46
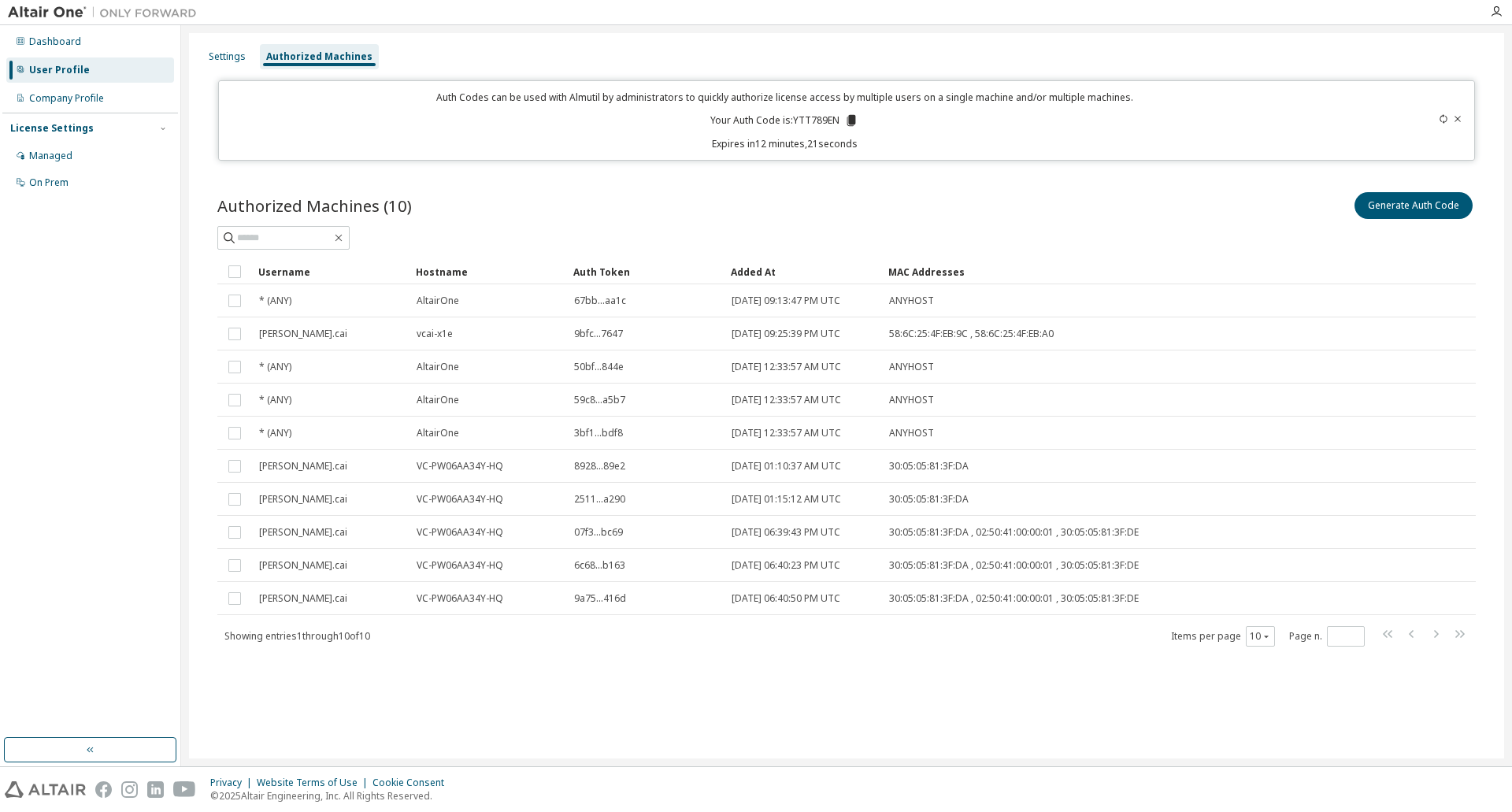
click at [513, 681] on div "Authorized Machines (10) Generate Auth Code Clear Load Save Save As Field Opera…" at bounding box center [846, 429] width 1296 height 518
click at [830, 205] on div "Authorized Machines (10) Generate Auth Code" at bounding box center [846, 206] width 1259 height 33
click at [1459, 120] on icon at bounding box center [1458, 118] width 9 height 9
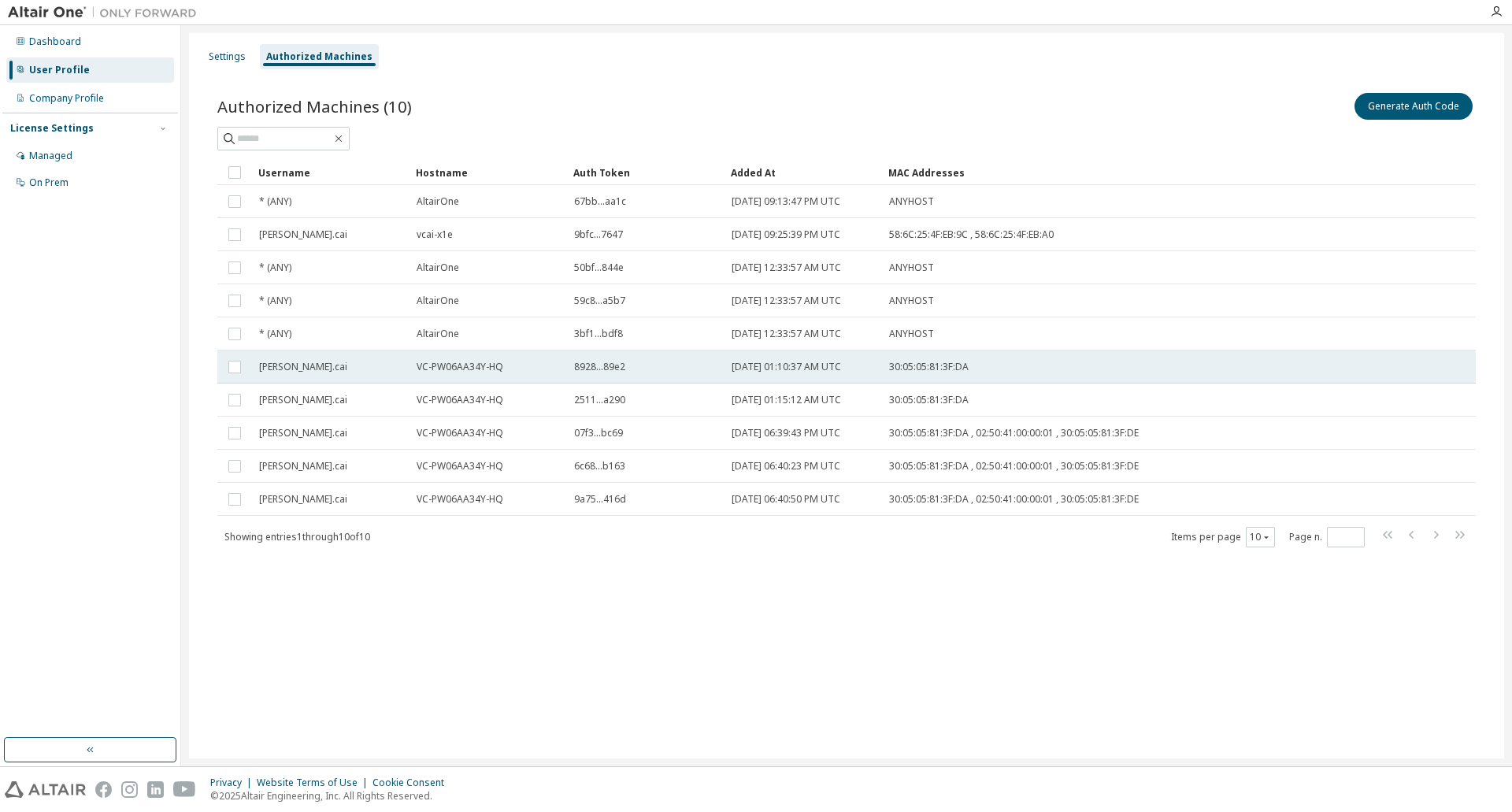
click at [307, 367] on div "[PERSON_NAME].cai" at bounding box center [331, 367] width 143 height 12
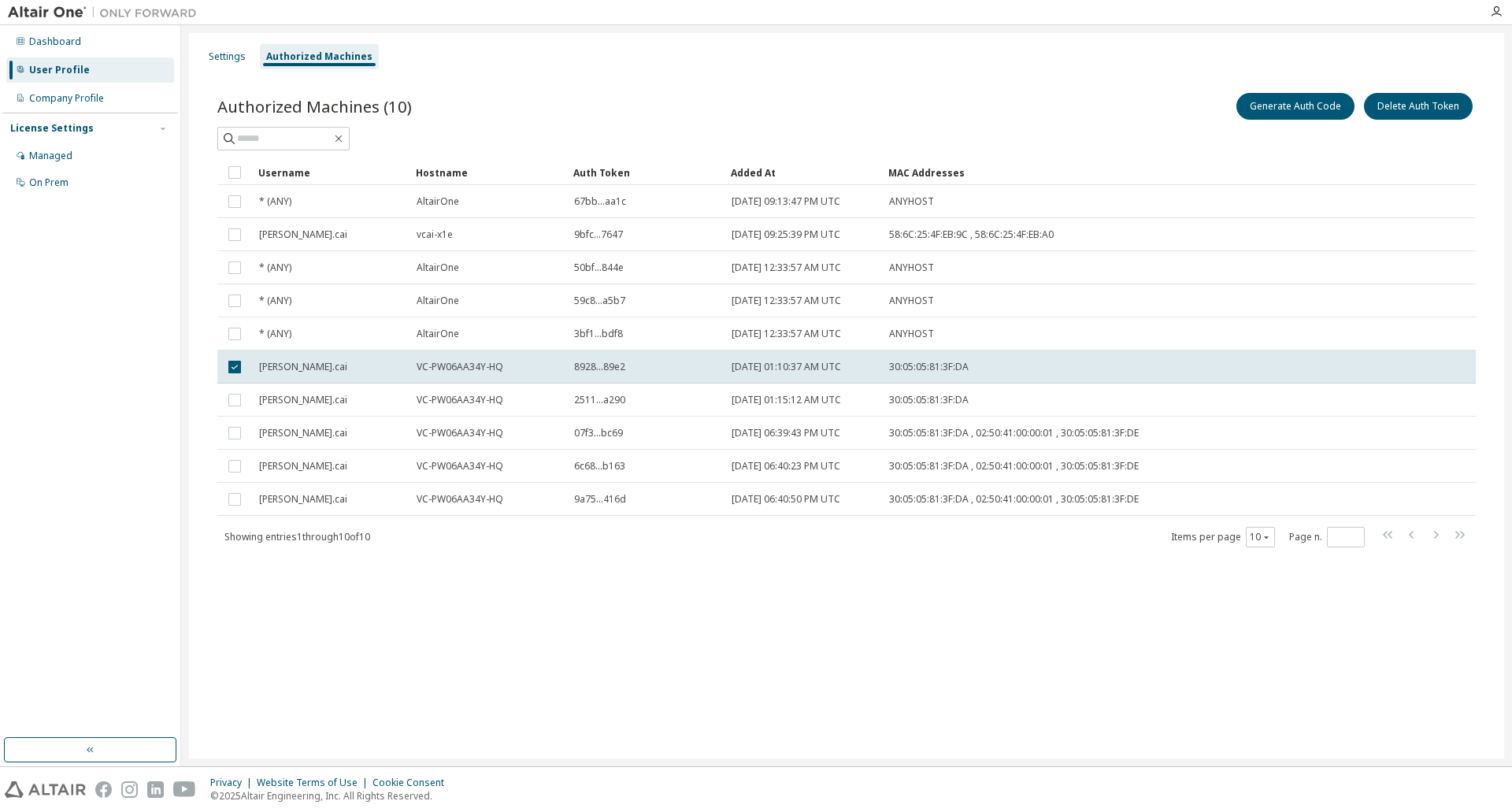
click at [299, 367] on span "[PERSON_NAME].cai" at bounding box center [303, 367] width 88 height 12
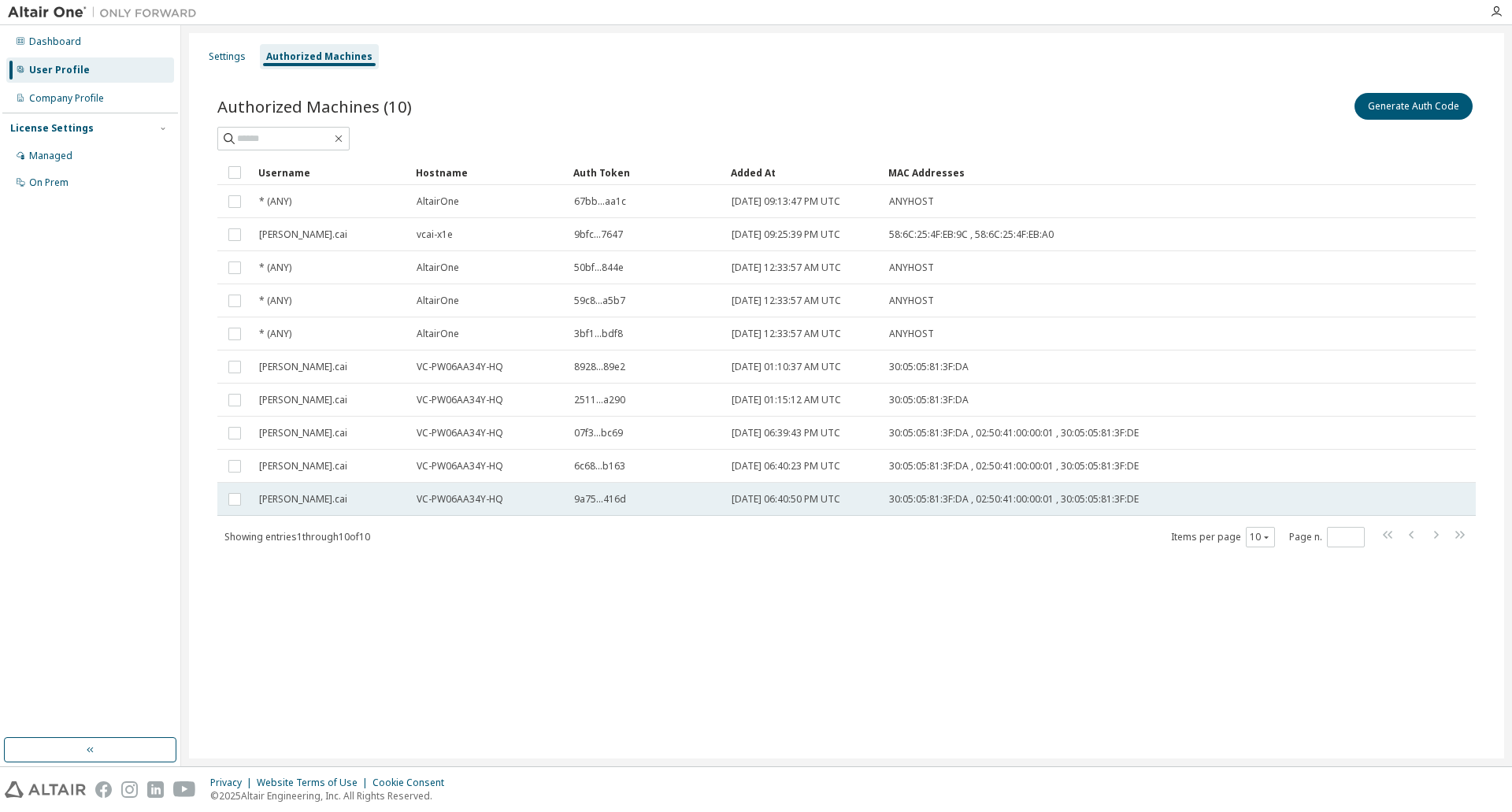
click at [317, 508] on td "[PERSON_NAME].cai" at bounding box center [330, 499] width 157 height 33
click at [344, 508] on td "[PERSON_NAME].cai" at bounding box center [330, 499] width 157 height 33
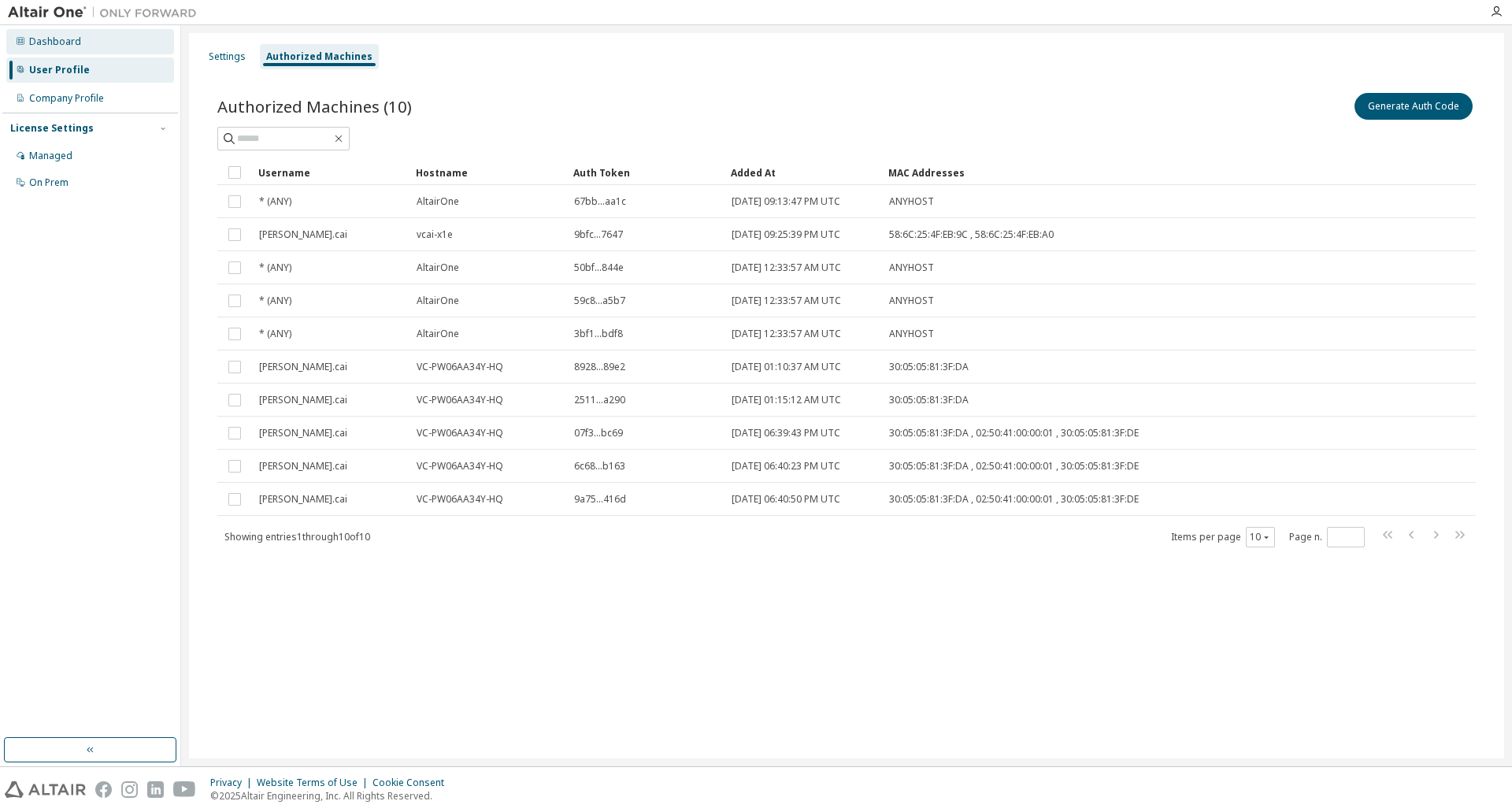
click at [45, 43] on div "Dashboard" at bounding box center [54, 41] width 52 height 12
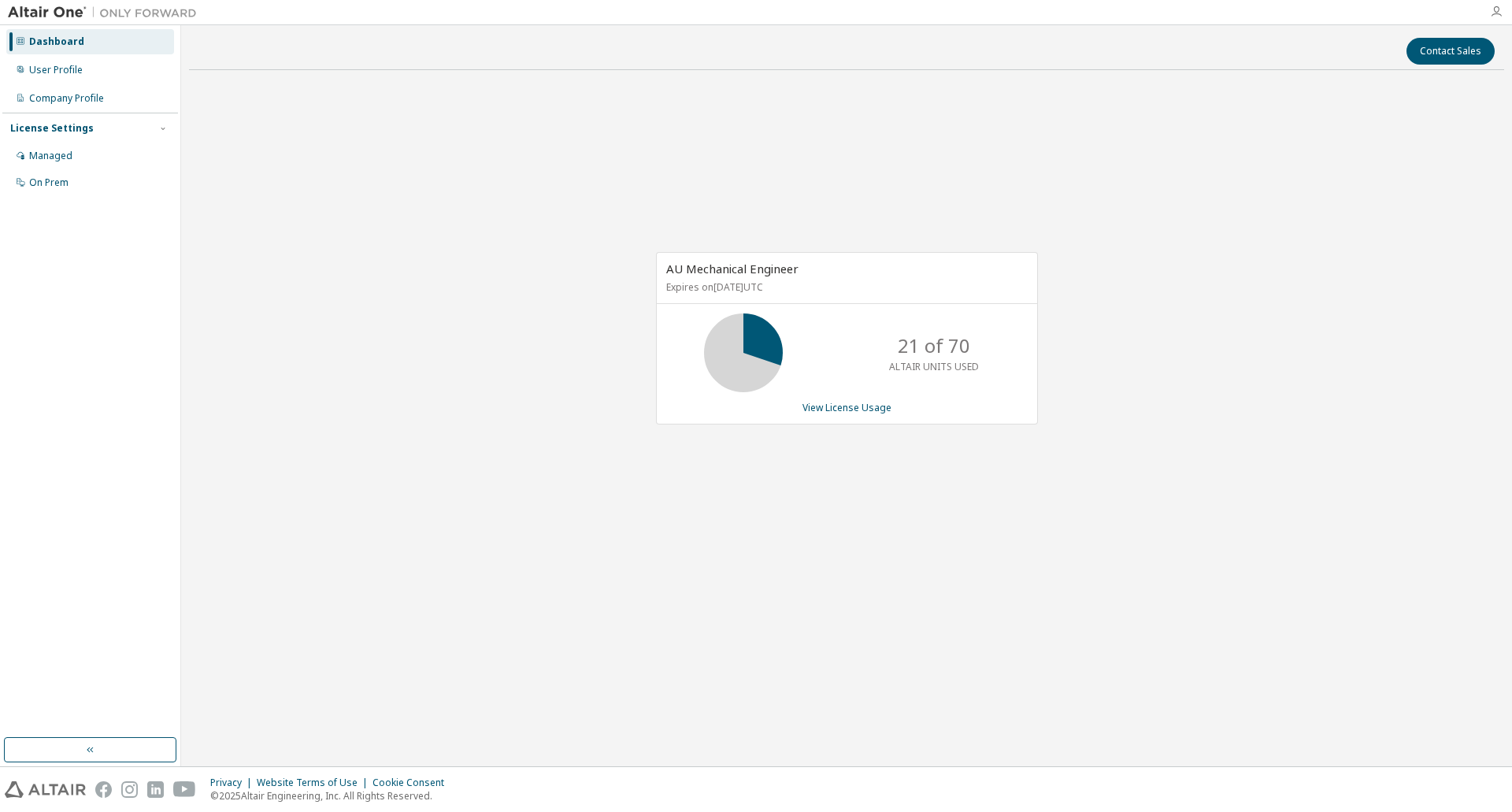
click at [1494, 17] on icon "button" at bounding box center [1496, 12] width 12 height 12
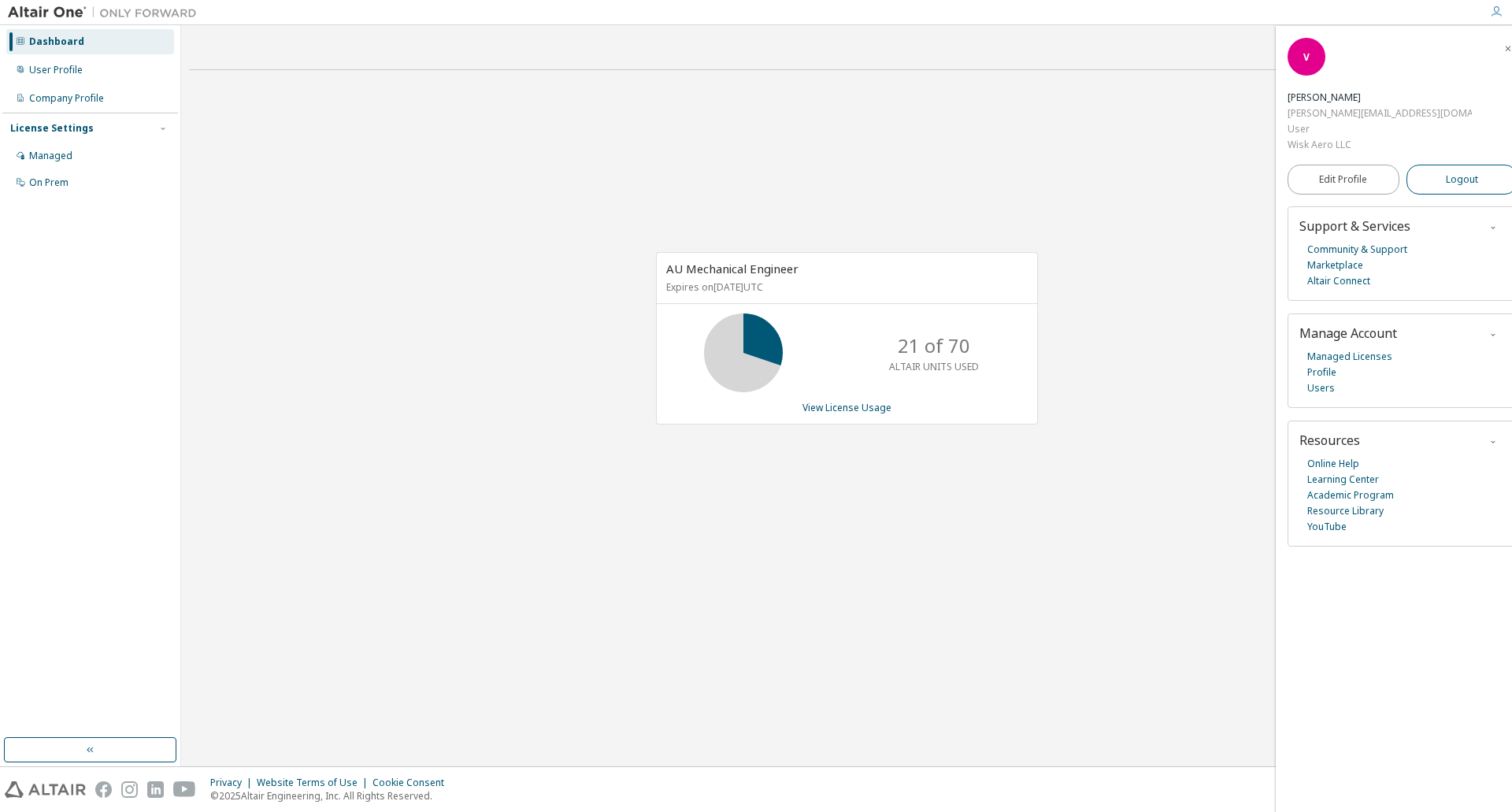
click at [1447, 172] on span "Logout" at bounding box center [1462, 179] width 32 height 16
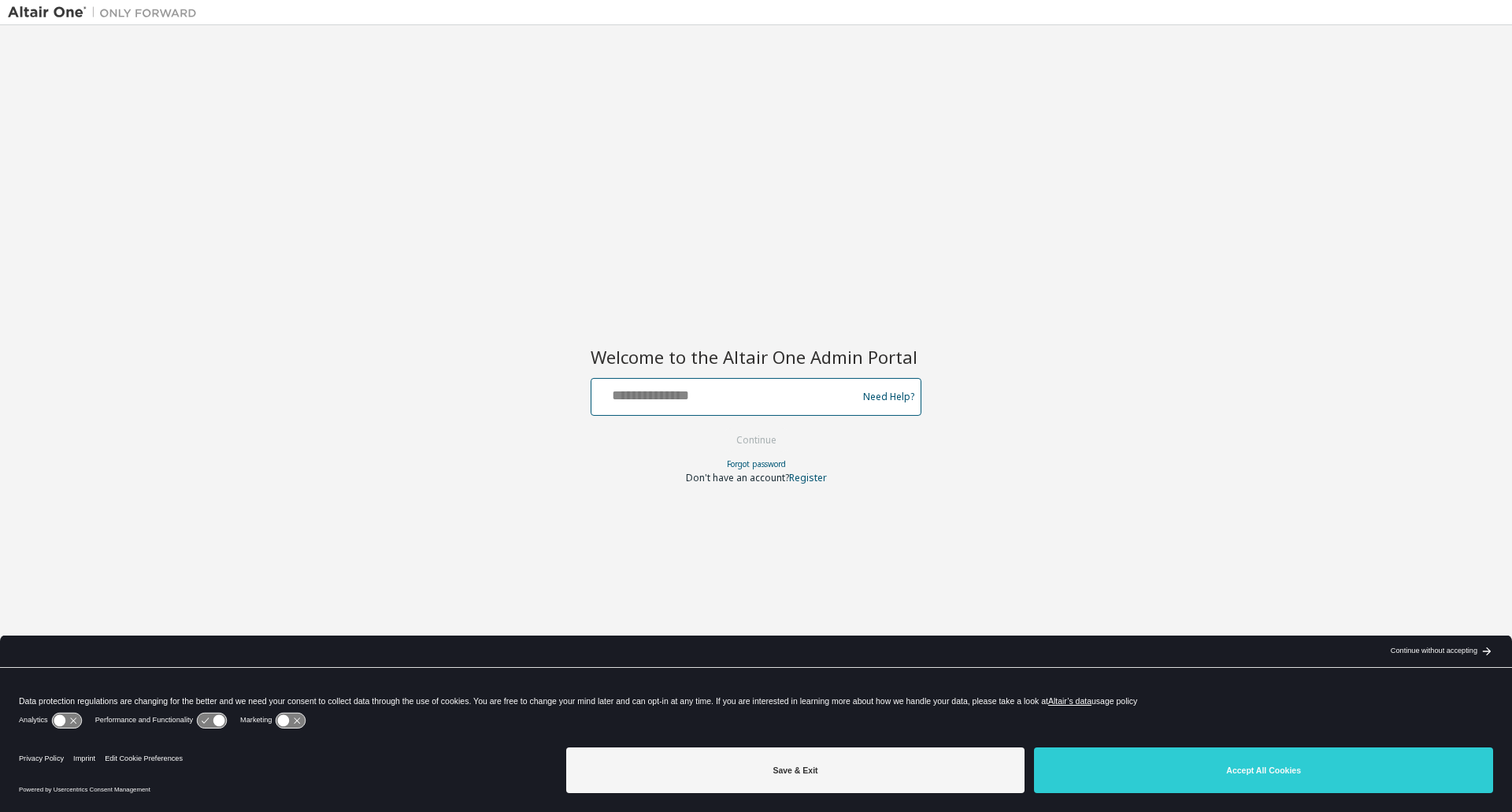
click at [658, 397] on input "text" at bounding box center [726, 393] width 257 height 23
type input "**********"
click at [748, 437] on button "Continue" at bounding box center [756, 440] width 73 height 24
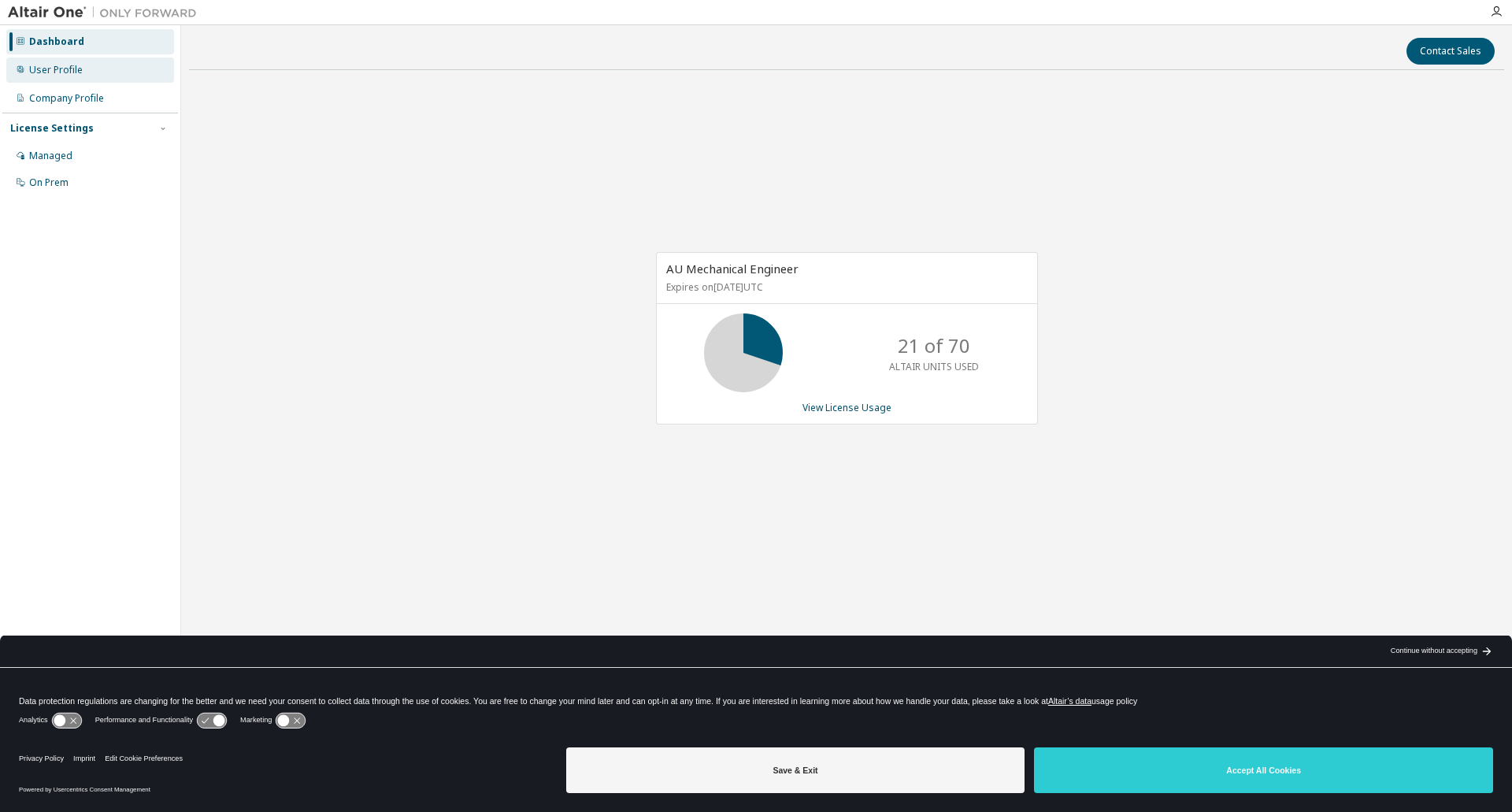
click at [56, 66] on div "User Profile" at bounding box center [55, 70] width 53 height 12
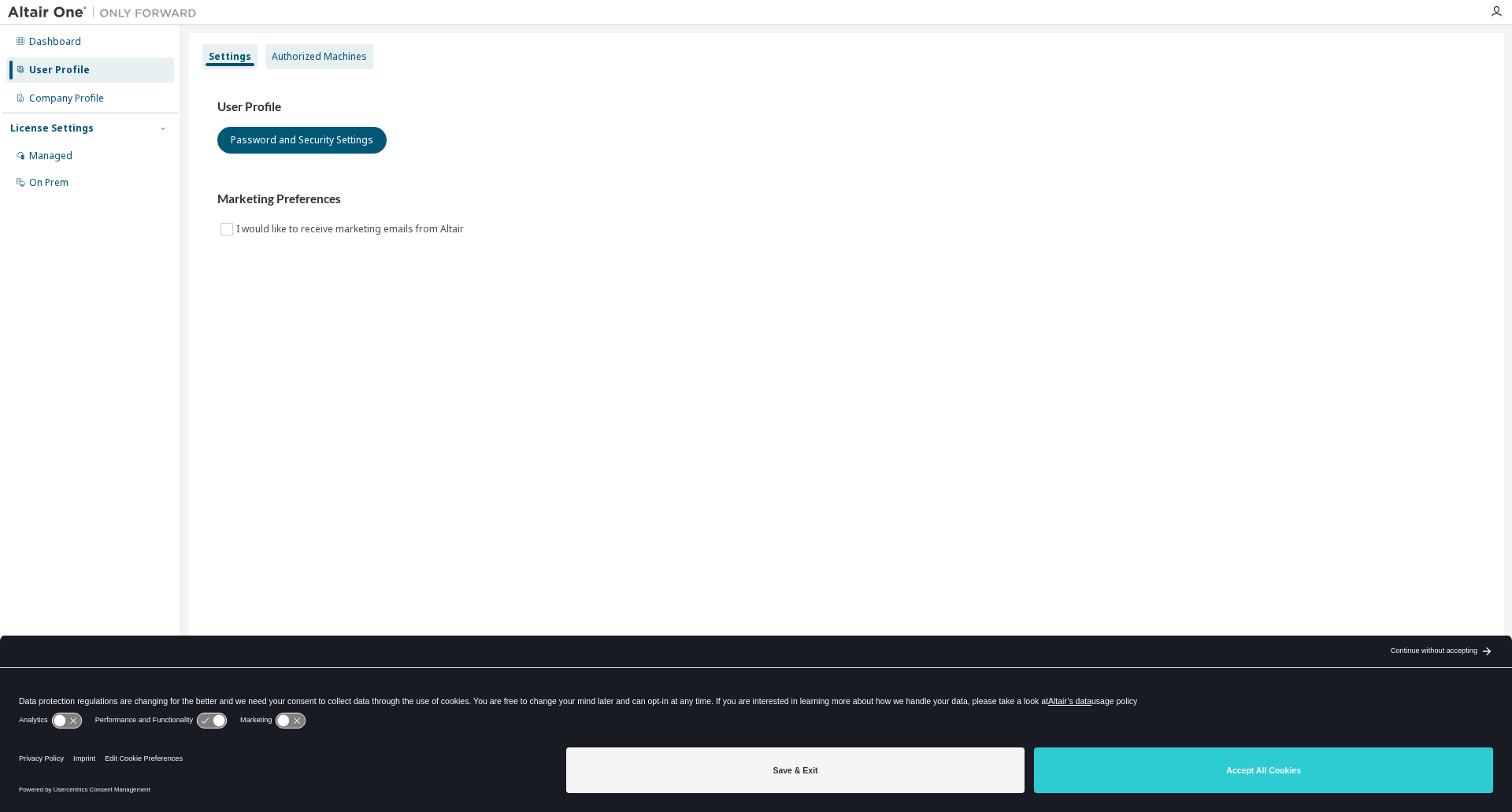
click at [332, 60] on div "Authorized Machines" at bounding box center [319, 56] width 95 height 12
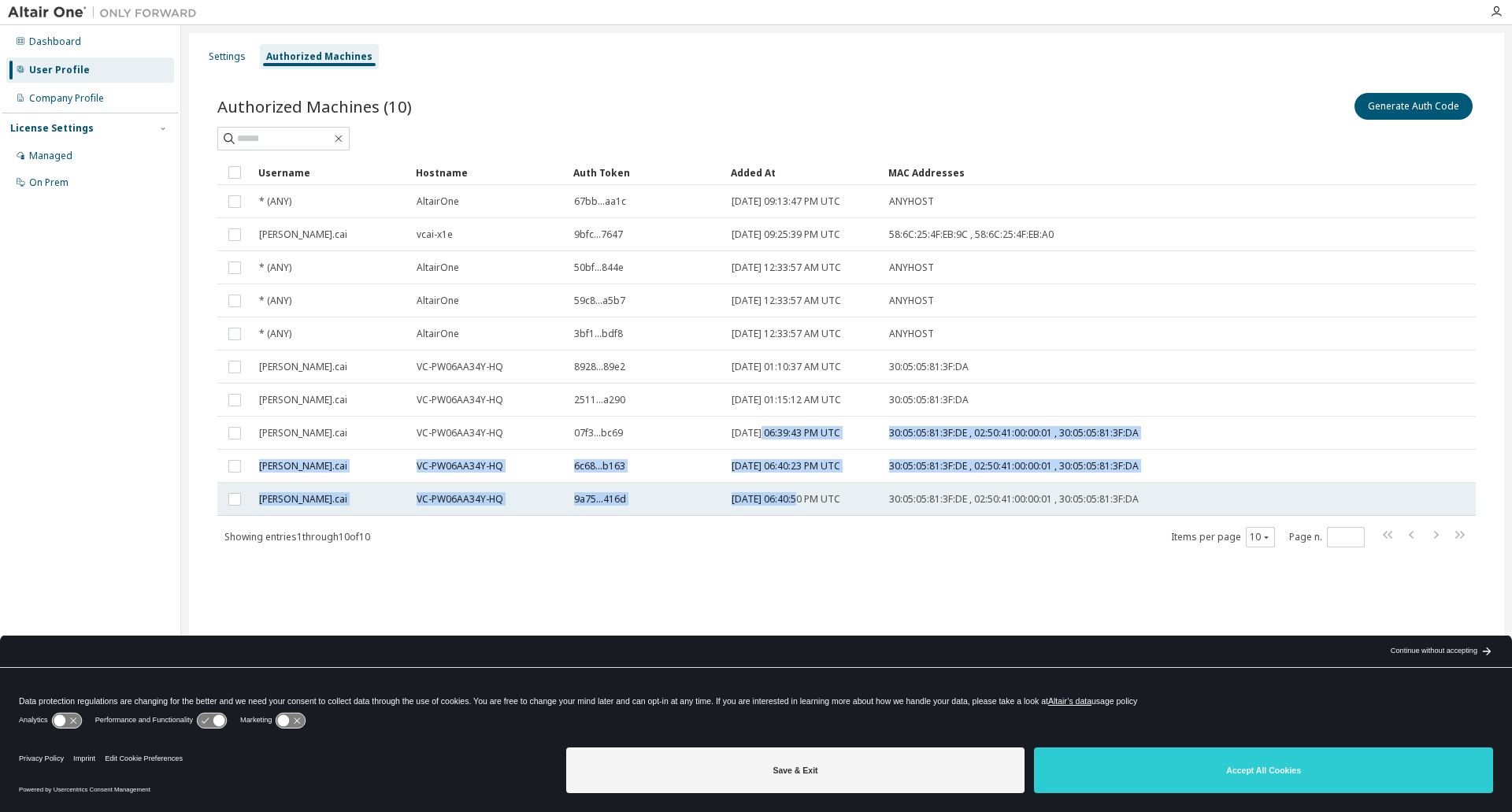
drag, startPoint x: 762, startPoint y: 438, endPoint x: 796, endPoint y: 508, distance: 77.8
click at [796, 508] on tbody "* (ANY) AltairOne 67bb...aa1c 2022-01-07 09:13:47 PM UTC ANYHOST vivian.cai vca…" at bounding box center [846, 350] width 1259 height 331
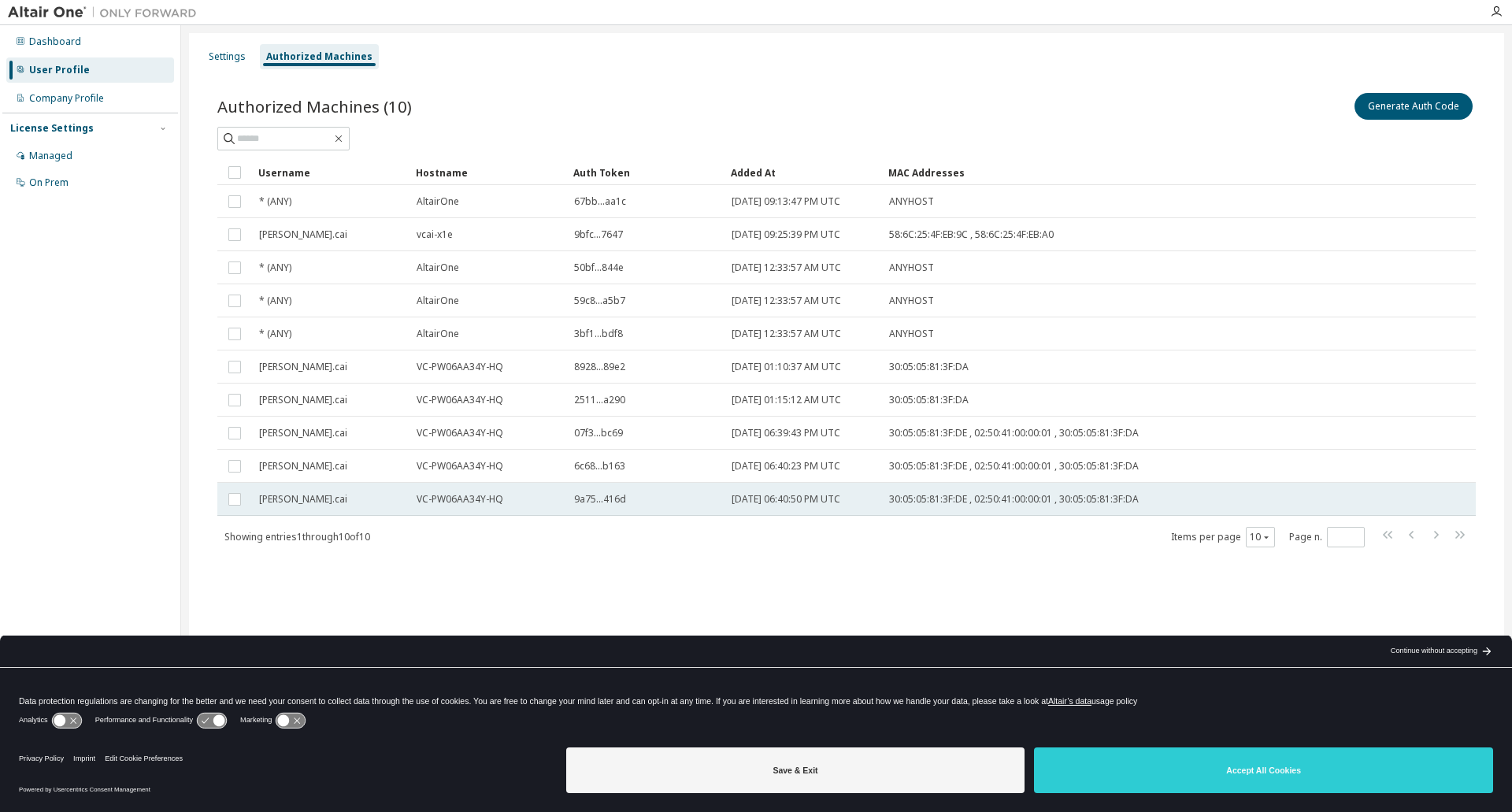
click at [802, 501] on span "[DATE] 06:40:50 PM UTC" at bounding box center [786, 499] width 109 height 12
click at [953, 511] on td "30:05:05:81:3F:DE , 02:50:41:00:00:01 , 30:05:05:81:3F:DA" at bounding box center [1099, 499] width 435 height 33
click at [871, 497] on div "[DATE] 06:40:50 PM UTC" at bounding box center [804, 499] width 143 height 12
drag, startPoint x: 878, startPoint y: 498, endPoint x: 550, endPoint y: 491, distance: 328.1
click at [550, 491] on tr "vivian.cai VC-PW06AA34Y-HQ 9a75...416d 2025-09-10 06:40:50 PM UTC 30:05:05:81:3…" at bounding box center [846, 499] width 1259 height 33
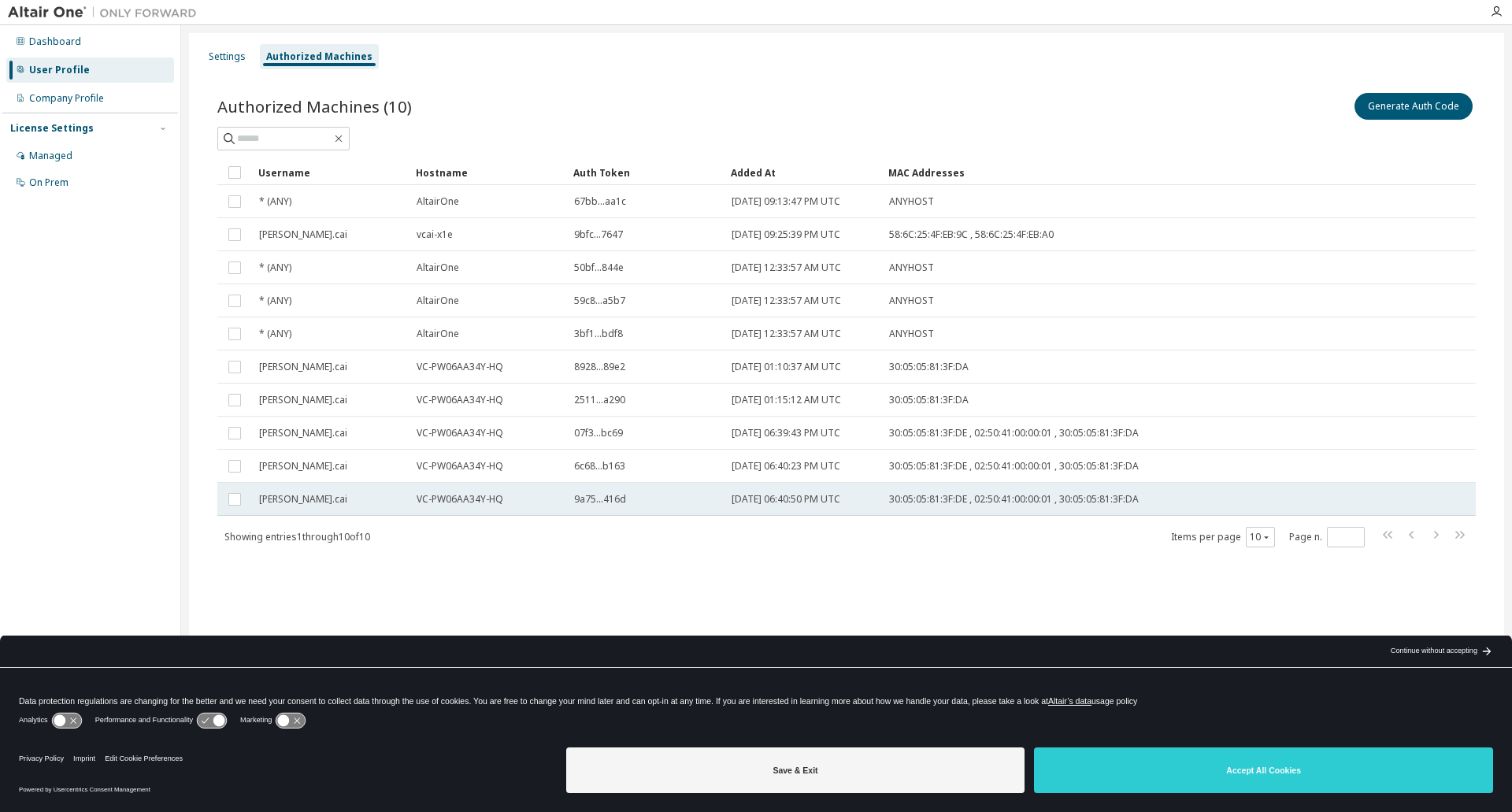
click at [648, 491] on td "9a75...416d" at bounding box center [645, 499] width 157 height 33
click at [621, 511] on td "9a75...416d" at bounding box center [645, 499] width 157 height 33
click at [619, 498] on span "9a75...416d" at bounding box center [600, 499] width 52 height 12
click at [637, 497] on div "9a75...416d" at bounding box center [646, 499] width 143 height 12
drag, startPoint x: 852, startPoint y: 550, endPoint x: 612, endPoint y: 502, distance: 244.8
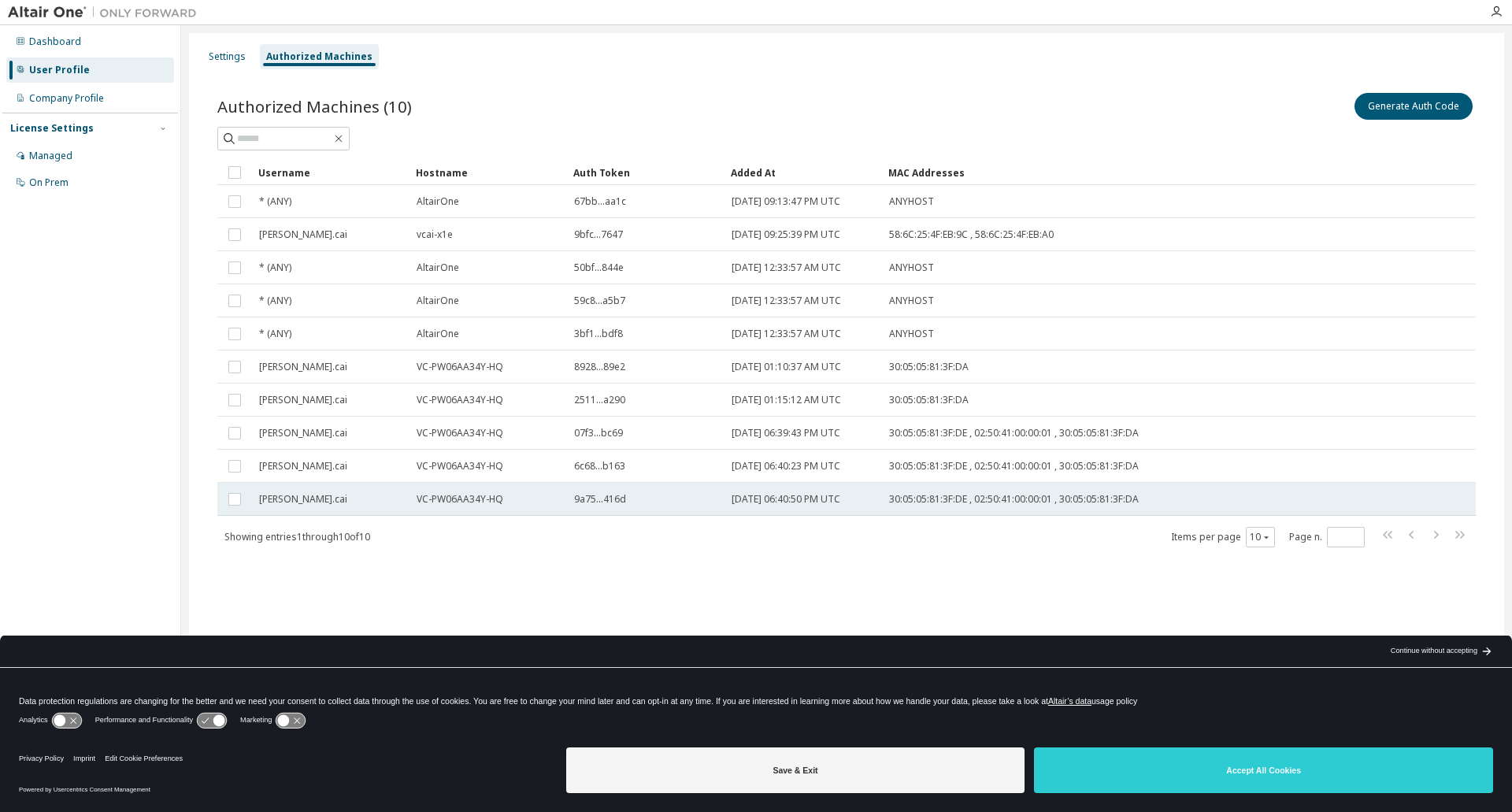
click at [851, 550] on div "Authorized Machines (10) Generate Auth Code Clear Load Save Save As Field Opera…" at bounding box center [846, 330] width 1296 height 518
